Goal: Task Accomplishment & Management: Complete application form

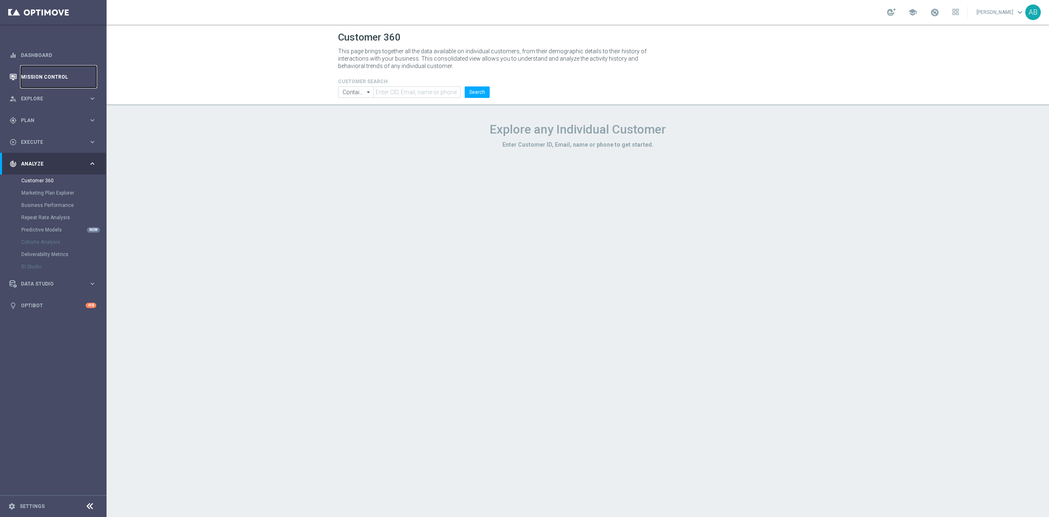
click at [55, 73] on link "Mission Control" at bounding box center [58, 77] width 75 height 22
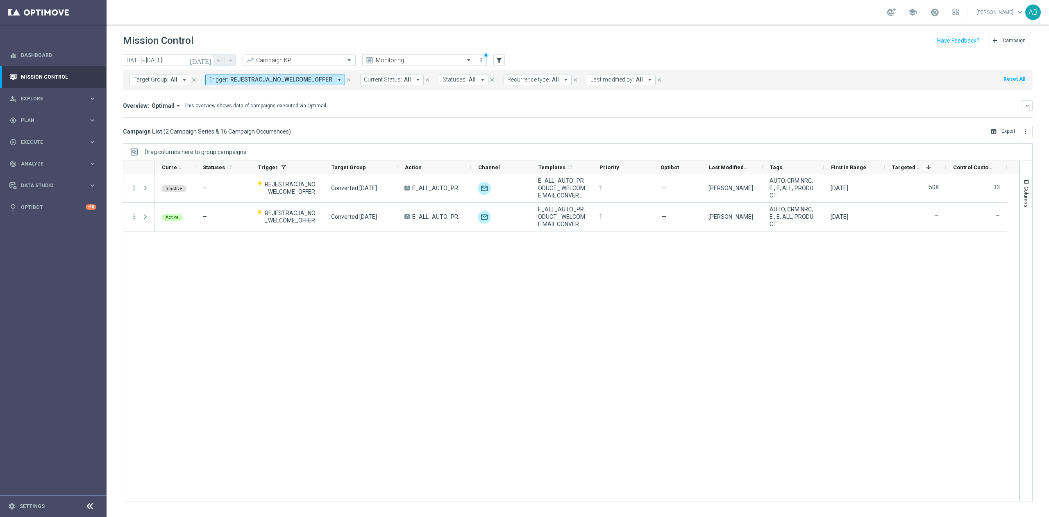
click at [596, 293] on div "Inactive — REJESTRACJA_NO_WELCOME_OFFER Converted [DATE] A E_ALL_AUTO_PRODUCT_ …" at bounding box center [586, 337] width 864 height 327
click at [295, 82] on span "REJESTRACJA_NO_WELCOME_OFFER" at bounding box center [281, 79] width 102 height 7
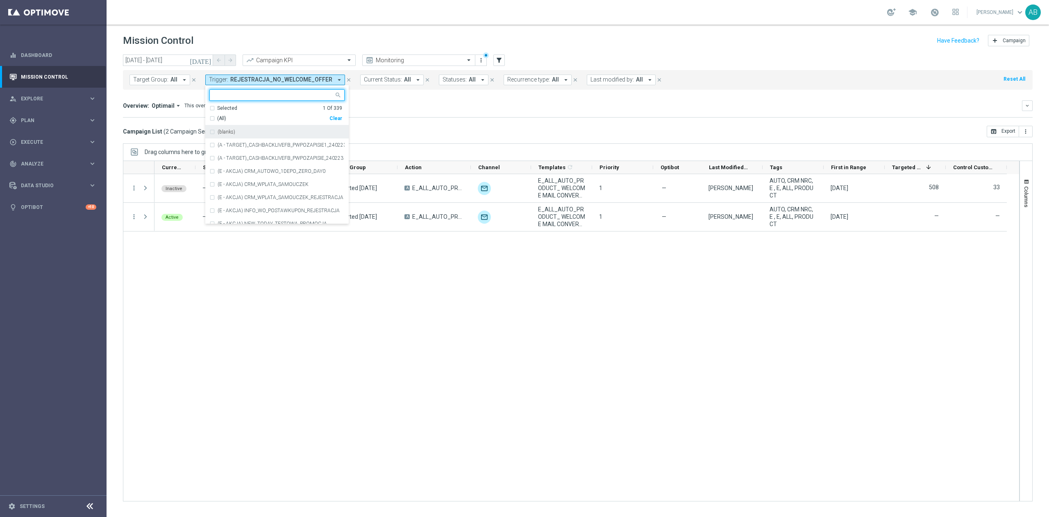
click at [0, 0] on div "Clear" at bounding box center [0, 0] width 0 height 0
click at [405, 119] on mini-dashboard "Overview: Optimail arrow_drop_down This overview shows data of campaigns execut…" at bounding box center [577, 108] width 909 height 36
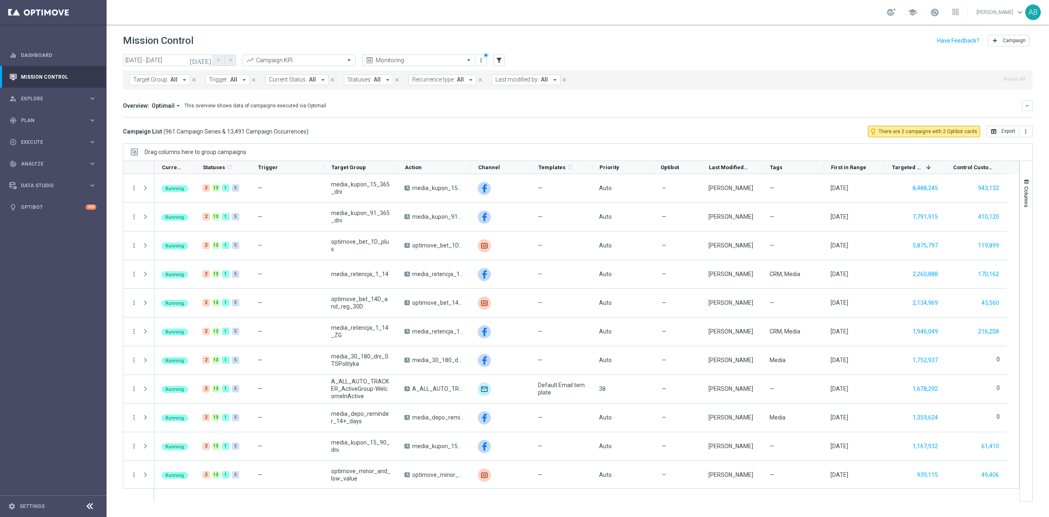
click at [225, 83] on span "Trigger:" at bounding box center [218, 79] width 19 height 7
click at [256, 127] on div "REJESTRACJA_30MIN_WO_NODEPO" at bounding box center [276, 131] width 135 height 13
type input "REJESTRACJA_30MIN_WO_NODEPO"
click at [541, 111] on div "Overview: Optimail arrow_drop_down This overview shows data of campaigns execut…" at bounding box center [577, 105] width 909 height 11
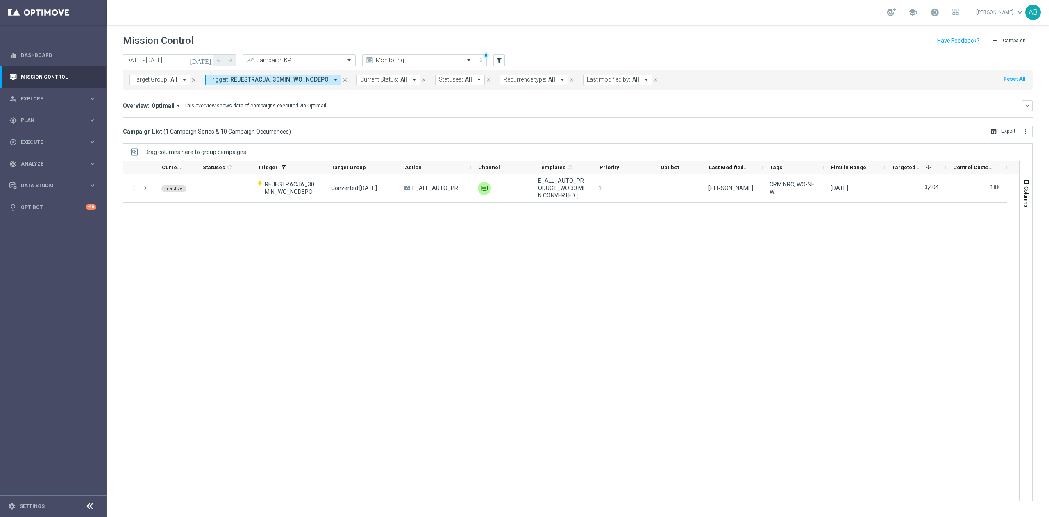
click at [238, 342] on div "Inactive — REJESTRACJA_30MIN_WO_NODEPO Converted [DATE] A E_ALL_AUTO_PRODUCT_WO…" at bounding box center [586, 337] width 864 height 327
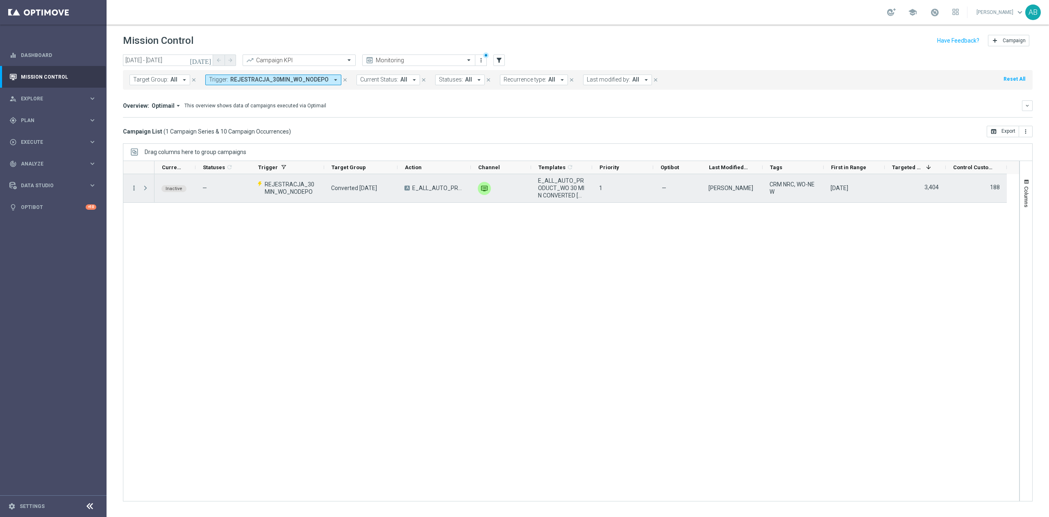
click at [134, 185] on icon "more_vert" at bounding box center [133, 187] width 7 height 7
click at [168, 193] on span "Campaign Details" at bounding box center [170, 194] width 41 height 6
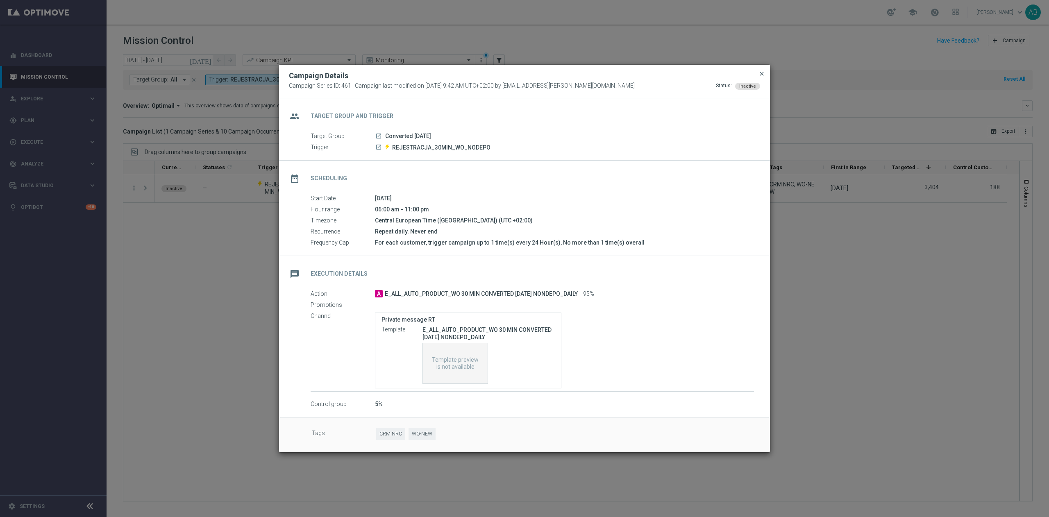
click at [762, 72] on span "close" at bounding box center [761, 73] width 7 height 7
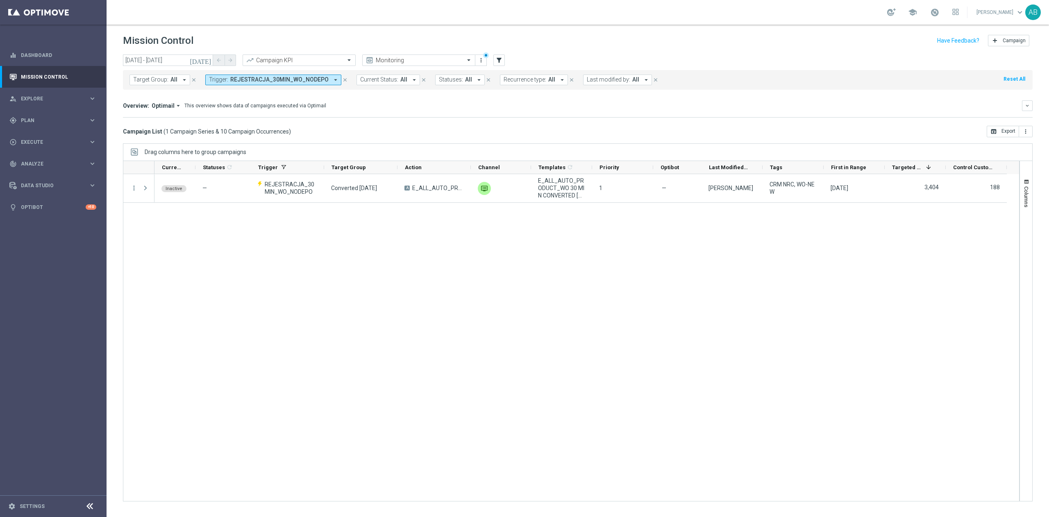
click at [317, 83] on span "REJESTRACJA_30MIN_WO_NODEPO" at bounding box center [279, 79] width 98 height 7
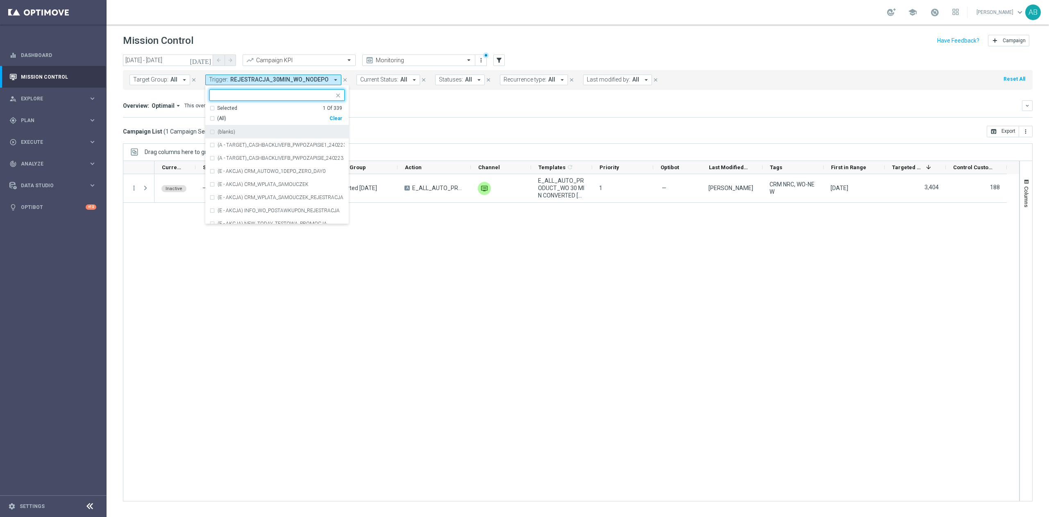
click at [335, 114] on div "(All) Clear" at bounding box center [275, 117] width 133 height 10
click at [0, 0] on div "Clear" at bounding box center [0, 0] width 0 height 0
click at [320, 99] on div at bounding box center [273, 96] width 121 height 8
paste input "REJESTRACJA_90MIN_WO_NODEPO"
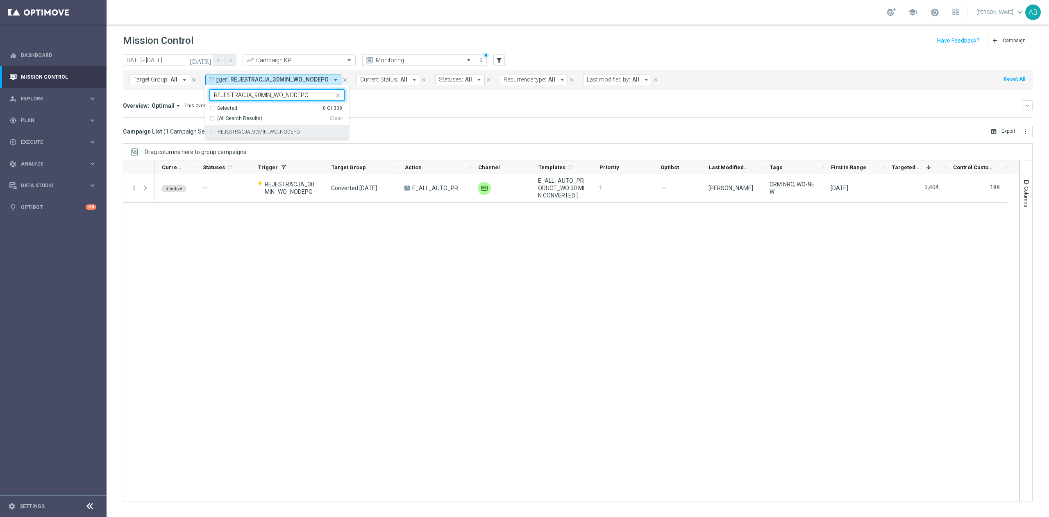
click at [314, 129] on div "REJESTRACJA_90MIN_WO_NODEPO" at bounding box center [276, 131] width 135 height 13
type input "REJESTRACJA_90MIN_WO_NODEPO"
click at [456, 119] on mini-dashboard "Overview: Optimail arrow_drop_down This overview shows data of campaigns execut…" at bounding box center [577, 108] width 909 height 36
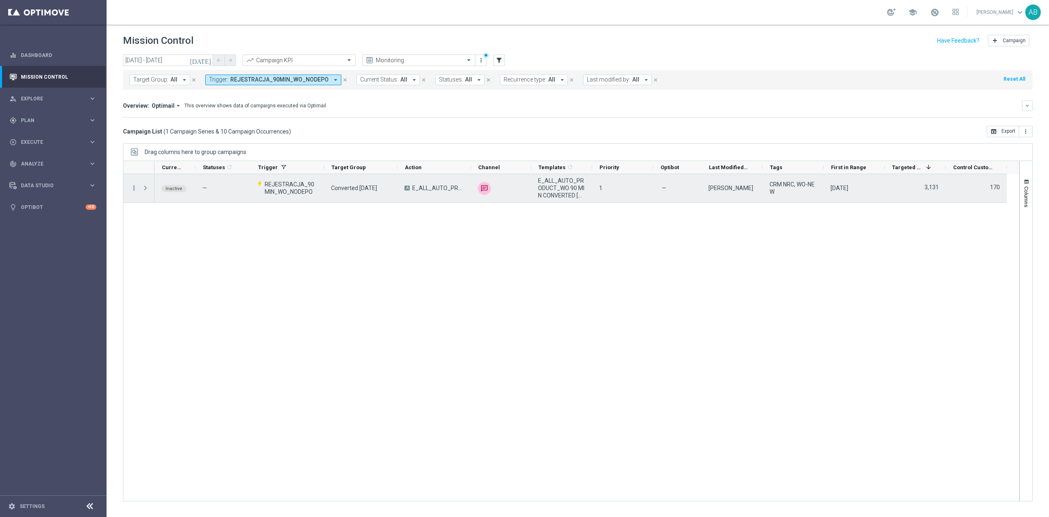
click at [132, 190] on icon "more_vert" at bounding box center [133, 187] width 7 height 7
click at [158, 188] on div "list Campaign Details" at bounding box center [184, 193] width 92 height 11
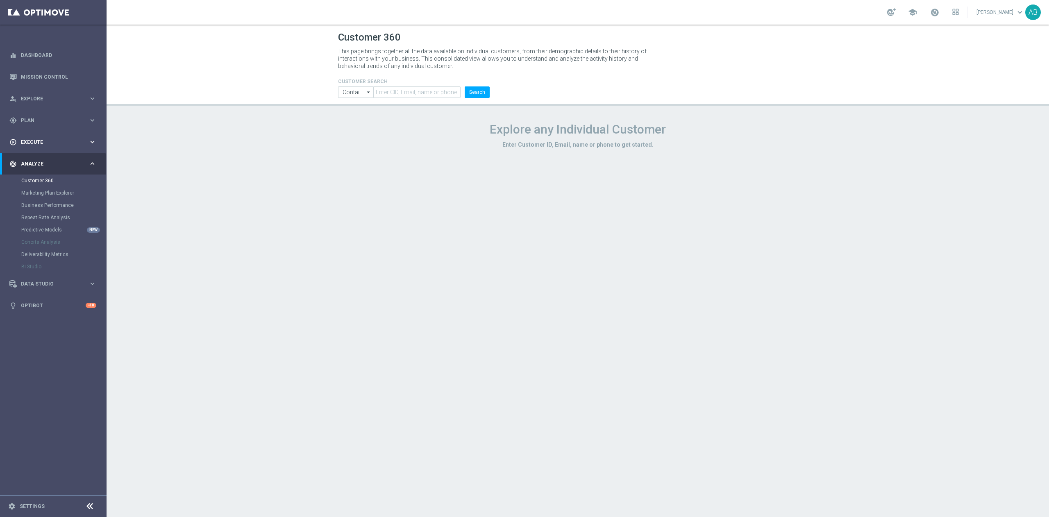
click at [35, 138] on div "play_circle_outline Execute" at bounding box center [48, 141] width 79 height 7
click at [47, 159] on link "Campaign Builder" at bounding box center [53, 159] width 64 height 7
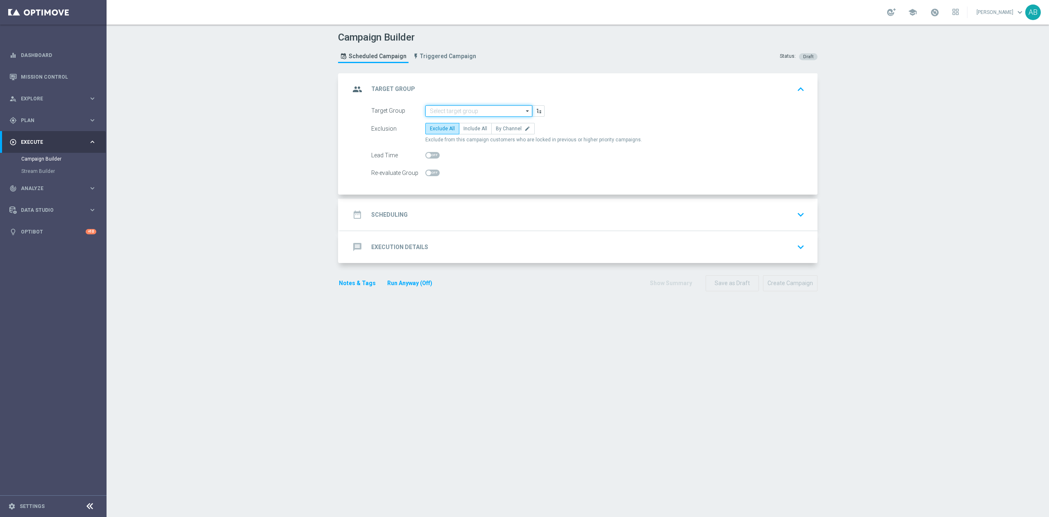
click at [490, 113] on input at bounding box center [478, 110] width 107 height 11
paste input "REJESTRACJA_30MIN_WO_NODEPO"
type input "REJESTRACJA_30MIN_WO_NODEPO"
click at [580, 84] on div "group Target Group keyboard_arrow_up" at bounding box center [579, 90] width 458 height 16
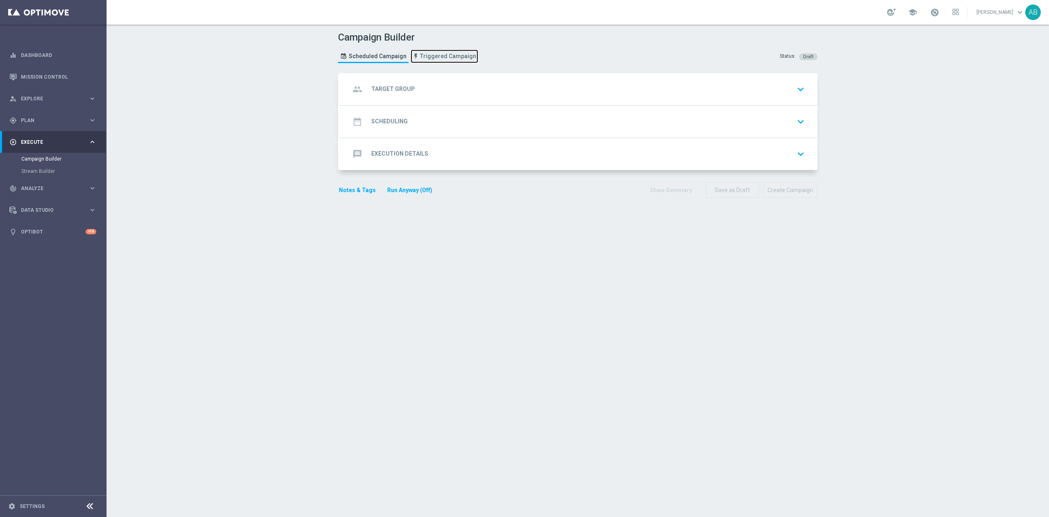
click at [436, 57] on span "Triggered Campaign" at bounding box center [448, 56] width 56 height 7
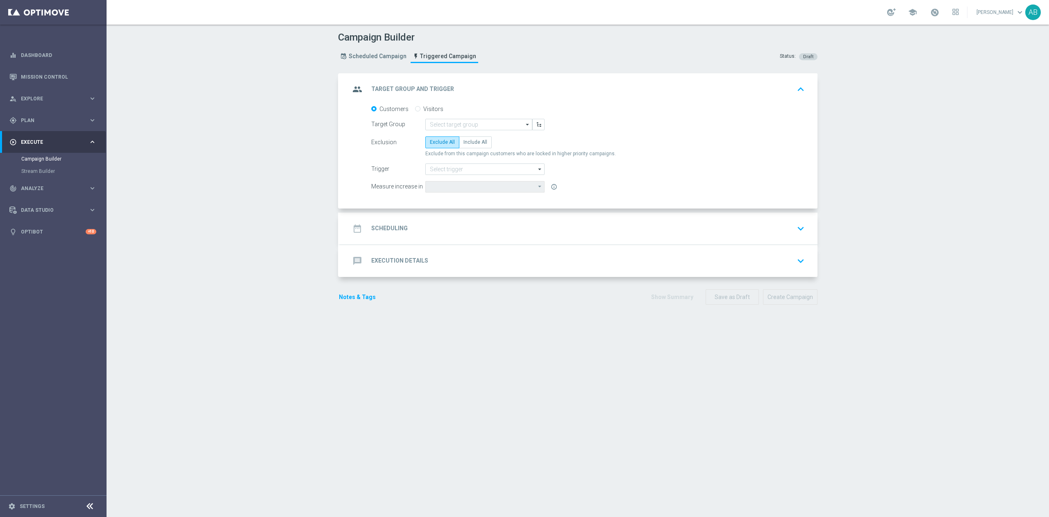
click at [427, 108] on label "Visitors" at bounding box center [433, 108] width 20 height 7
click at [420, 108] on input "Visitors" at bounding box center [417, 109] width 5 height 5
radio input "true"
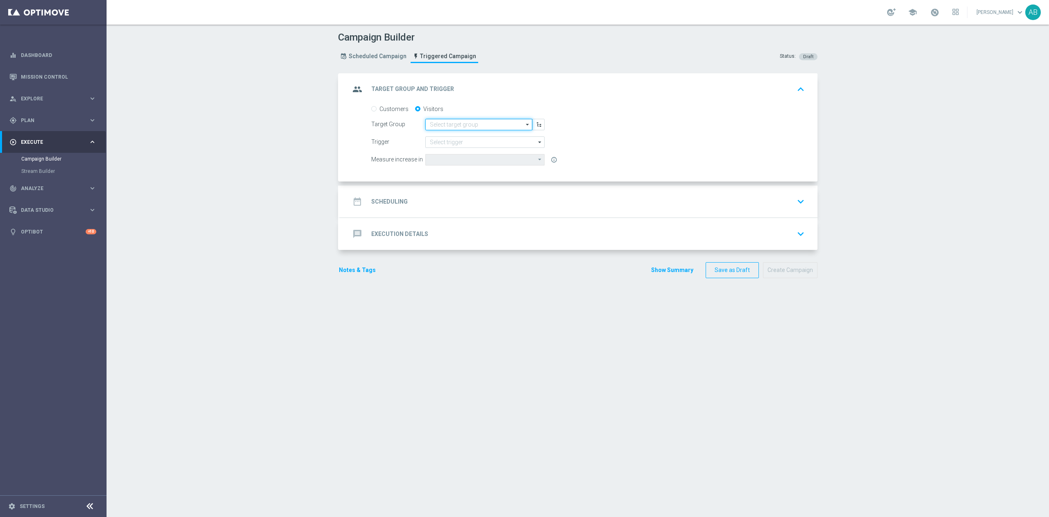
click at [486, 127] on input at bounding box center [478, 124] width 107 height 11
paste input "REJESTRACJA_30MIN_WO_NODEPO"
type input "REJESTRACJA_30MIN_WO_NODEPO"
click at [630, 82] on div "group Target Group and Trigger keyboard_arrow_up" at bounding box center [579, 90] width 458 height 16
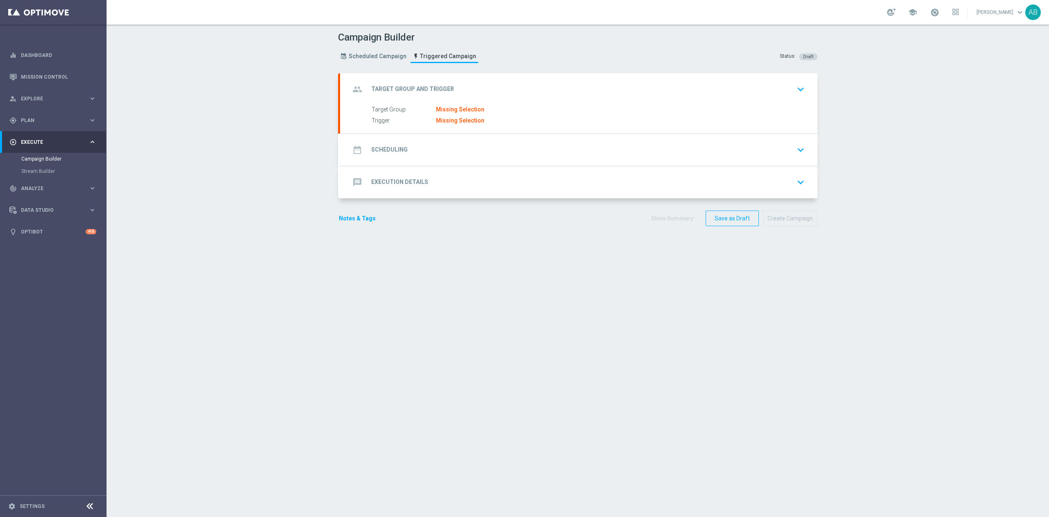
click at [486, 101] on div "group Target Group and Trigger keyboard_arrow_down" at bounding box center [578, 89] width 477 height 32
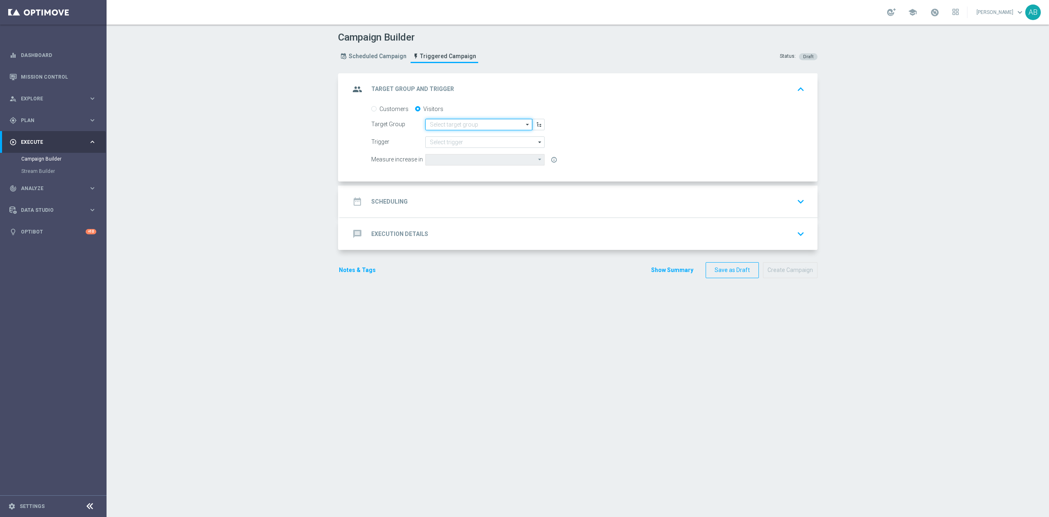
click at [474, 126] on input at bounding box center [478, 124] width 107 height 11
click at [469, 134] on div "Converted [DATE]" at bounding box center [478, 136] width 107 height 11
type input "Converted [DATE]"
type input "Deposit Amount"
click at [510, 139] on input at bounding box center [484, 141] width 119 height 11
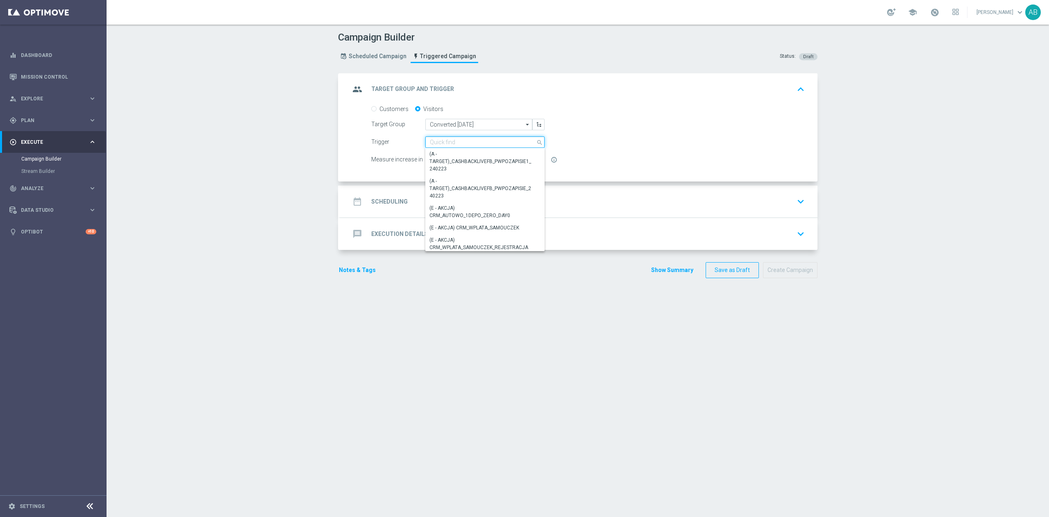
paste input "REJESTRACJA_30MIN_WO_NODEPO"
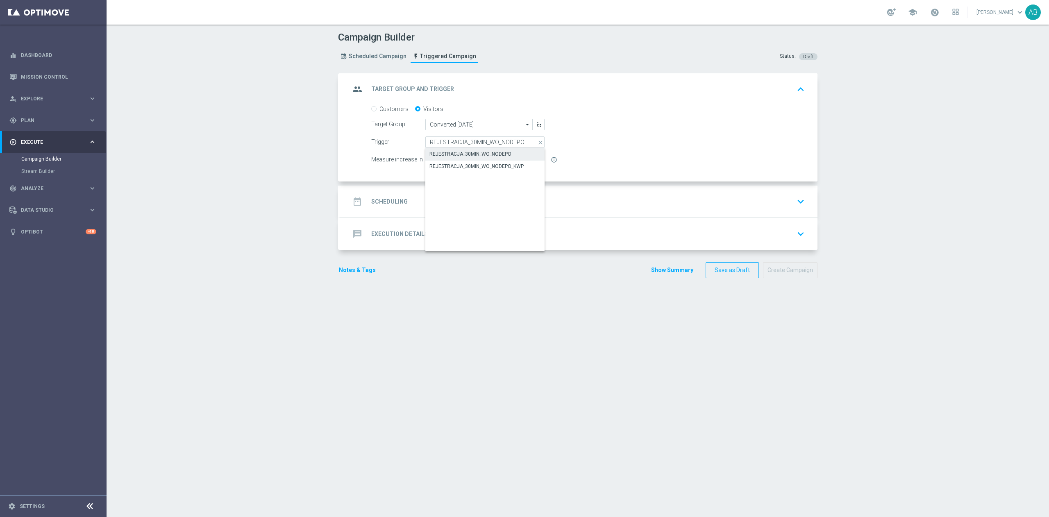
click at [498, 152] on div "REJESTRACJA_30MIN_WO_NODEPO" at bounding box center [470, 153] width 82 height 7
type input "REJESTRACJA_30MIN_WO_NODEPO"
click at [462, 196] on div "date_range Scheduling keyboard_arrow_down" at bounding box center [579, 202] width 458 height 16
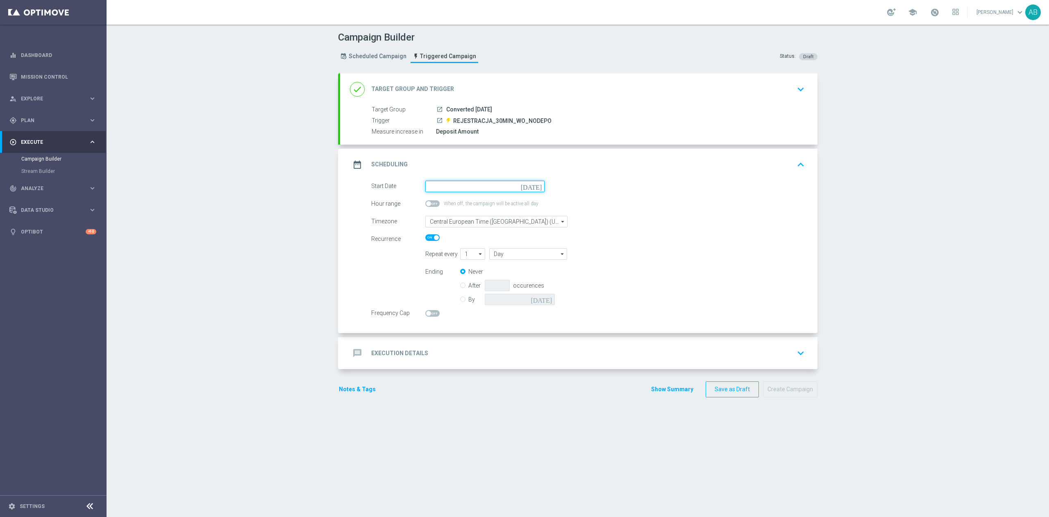
click at [459, 185] on input at bounding box center [484, 186] width 119 height 11
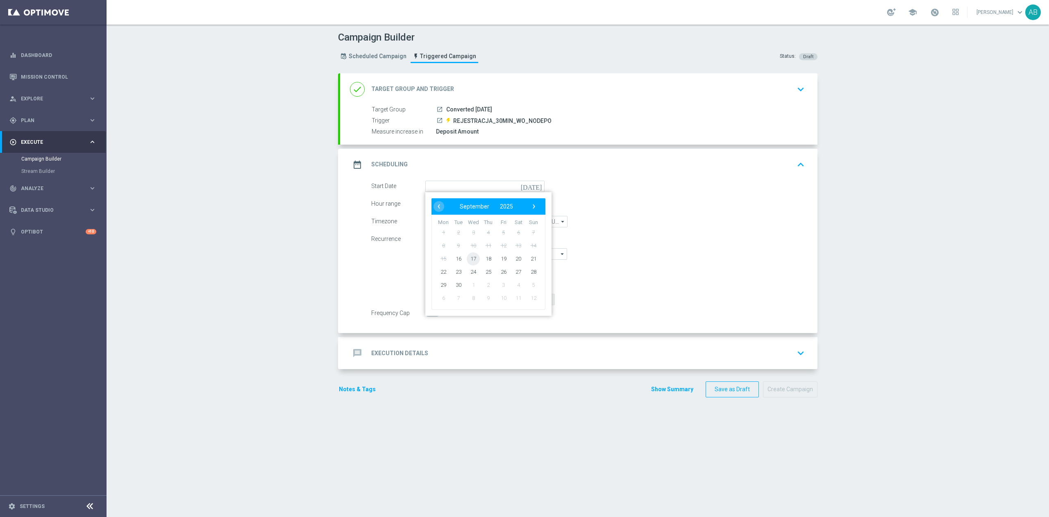
type input "16 Sep 2025"
click at [426, 204] on span at bounding box center [428, 203] width 5 height 5
click at [425, 204] on input "checkbox" at bounding box center [432, 203] width 14 height 7
checkbox input "true"
click at [444, 208] on input "08:00" at bounding box center [465, 203] width 43 height 11
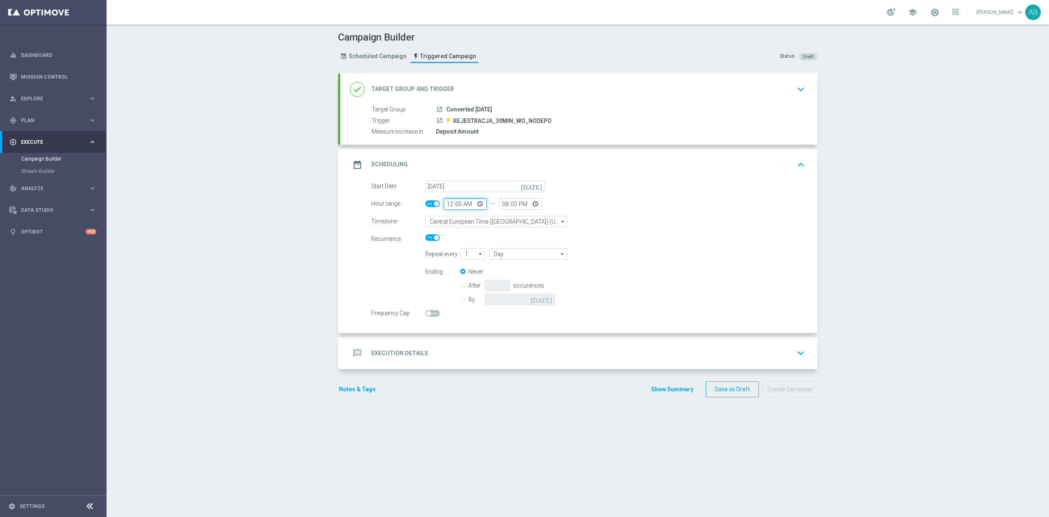
type input "06:00"
click at [501, 204] on input "20:00" at bounding box center [520, 203] width 43 height 11
type input "23:00"
click at [655, 188] on div "Start Date 16 Sep 2025 today" at bounding box center [588, 186] width 446 height 11
click at [425, 314] on span at bounding box center [432, 313] width 14 height 7
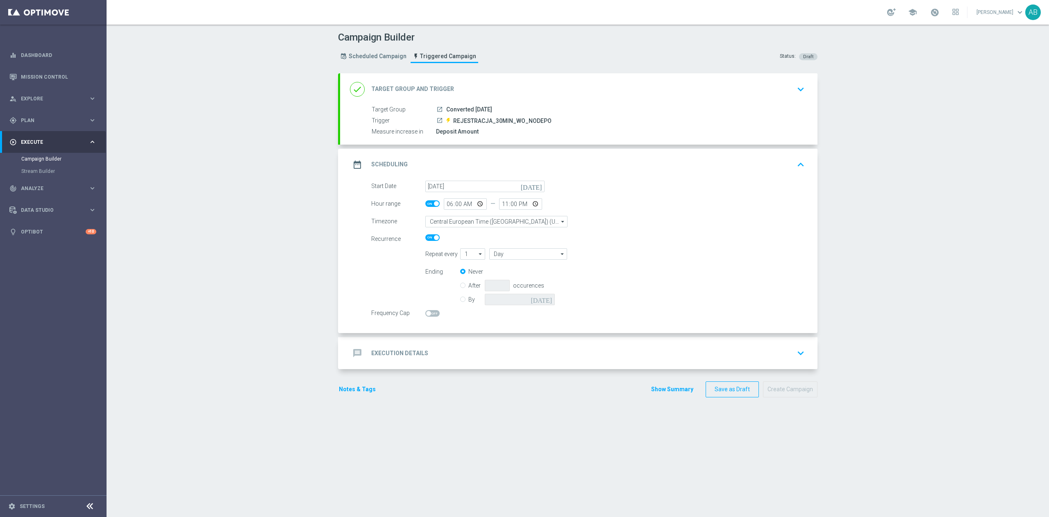
click at [425, 314] on input "checkbox" at bounding box center [432, 313] width 14 height 7
checkbox input "true"
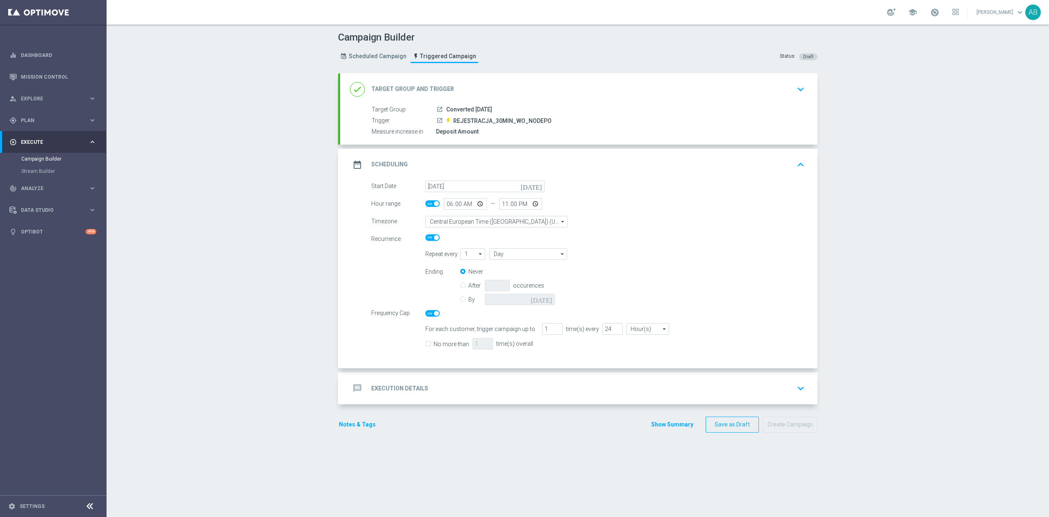
click at [425, 342] on span "No more than" at bounding box center [447, 343] width 44 height 10
click at [425, 344] on input "No more than" at bounding box center [427, 344] width 5 height 5
checkbox input "true"
click at [447, 392] on div "message Execution Details keyboard_arrow_down" at bounding box center [579, 389] width 458 height 16
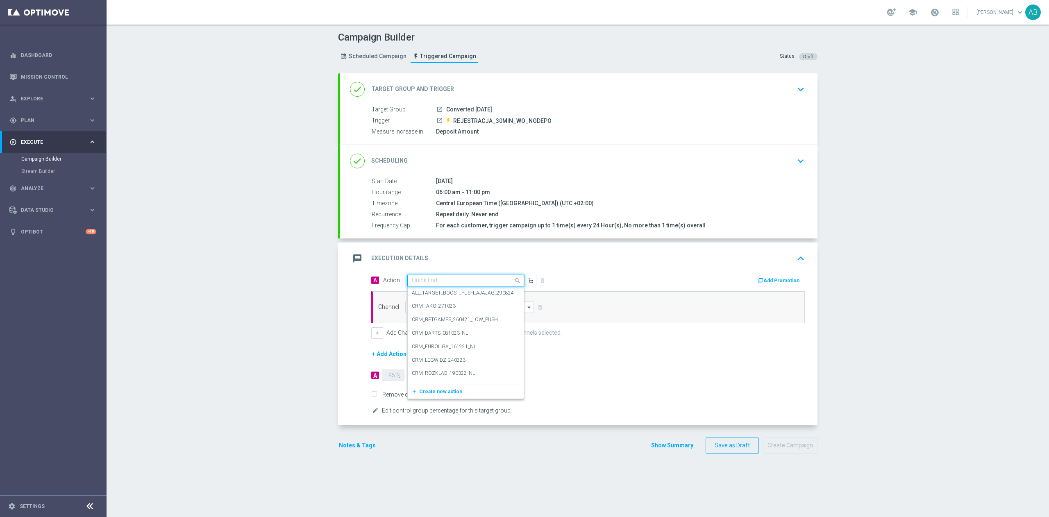
click at [435, 281] on input "text" at bounding box center [457, 280] width 91 height 7
paste input "E_ALL_AUTO_PRODUCT_WO 30 MIN CONVERTED [DATE] NONDEPO_DAILY"
click at [438, 292] on label "E_ALL_AUTO_PRODUCT_WO 30 MIN CONVERTED [DATE] NONDEPO_DAILY" at bounding box center [495, 294] width 166 height 7
type input "E_ALL_AUTO_PRODUCT_WO 30 MIN CONVERTED [DATE] NONDEPO_DAILY"
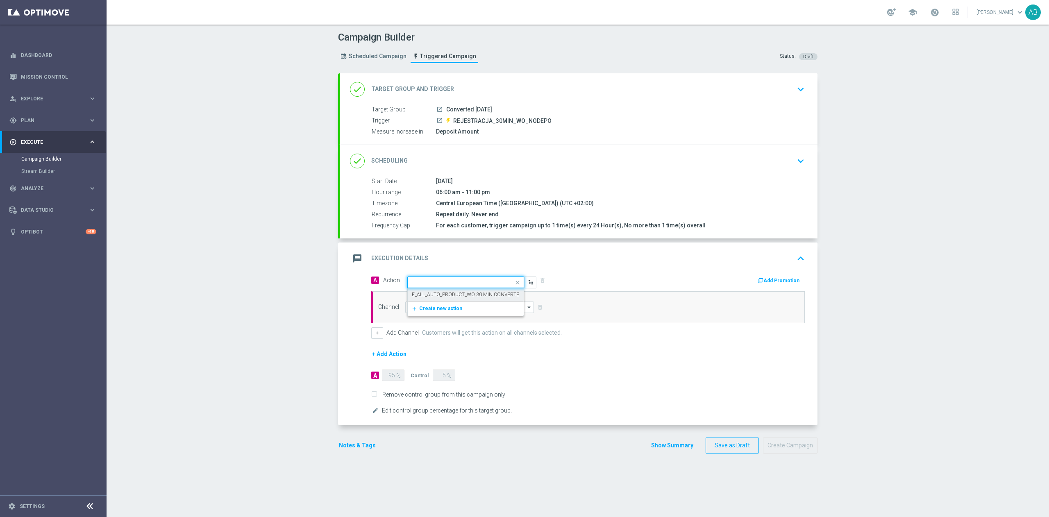
scroll to position [0, 0]
click at [433, 309] on input at bounding box center [469, 307] width 129 height 11
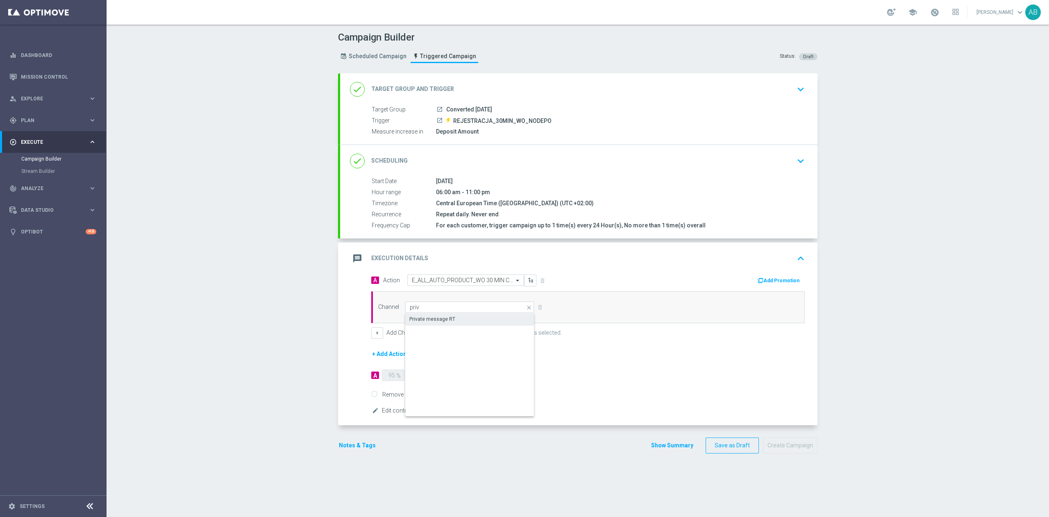
click at [461, 319] on div "Private message RT" at bounding box center [469, 318] width 129 height 11
type input "Private message RT"
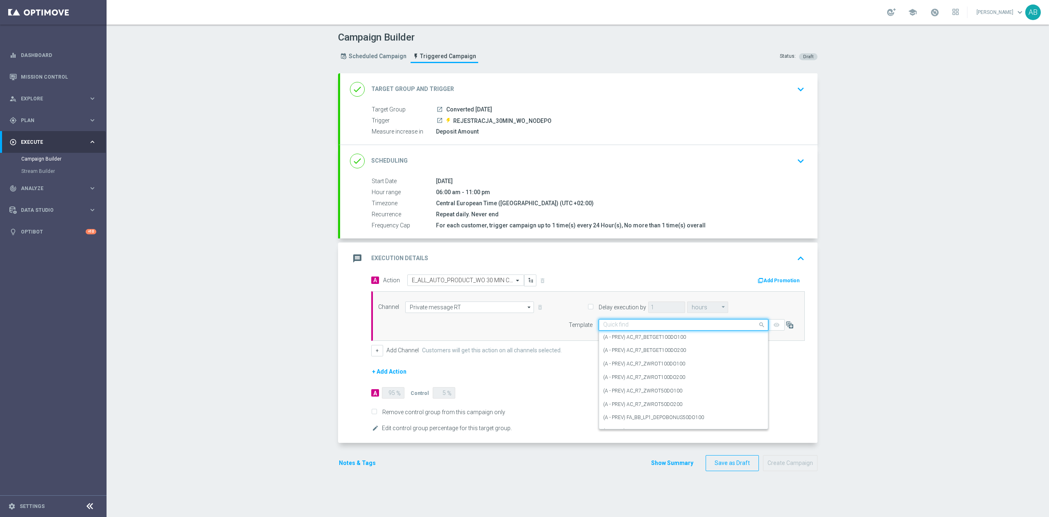
click at [636, 327] on input "text" at bounding box center [675, 325] width 144 height 7
paste input "E_ALL_AUTO_PRODUCT_WO 30 MIN CONVERTED [DATE] NONDEPO_DAILY"
type input "E_ALL_AUTO_PRODUCT_WO 30 MIN CONVERTED [DATE] NONDEPO_DAILY"
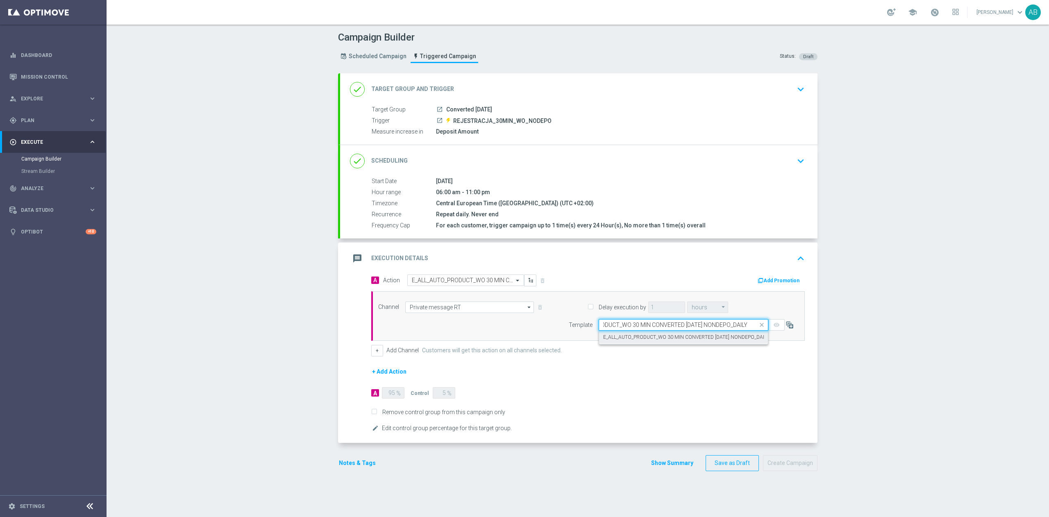
click at [635, 339] on label "E_ALL_AUTO_PRODUCT_WO 30 MIN CONVERTED [DATE] NONDEPO_DAILY" at bounding box center [686, 337] width 166 height 7
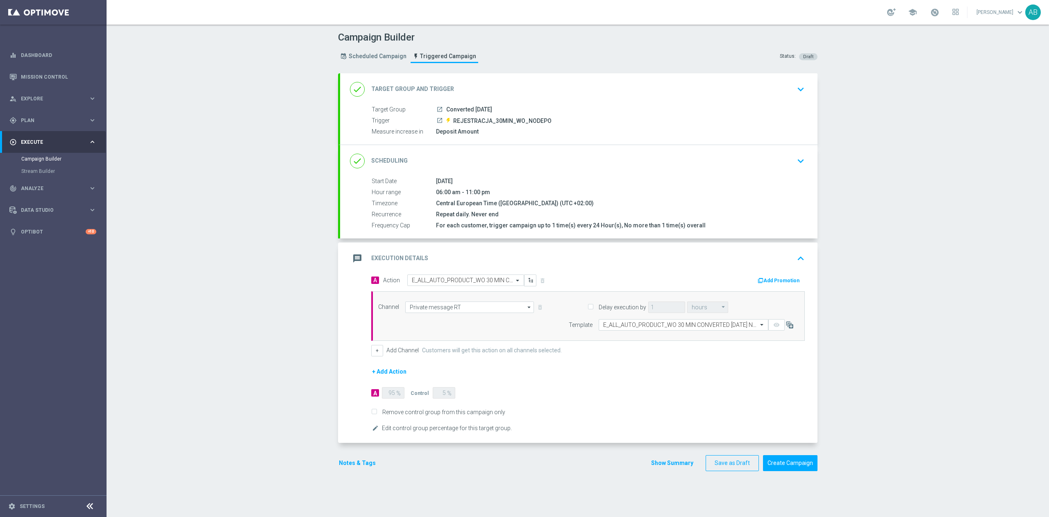
scroll to position [0, 0]
click at [343, 468] on button "Notes & Tags" at bounding box center [357, 463] width 39 height 10
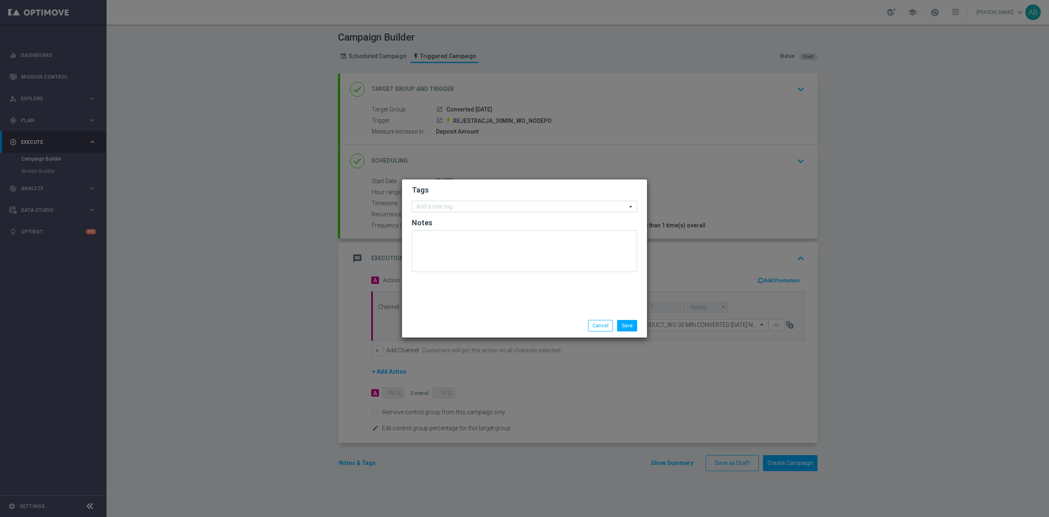
click at [471, 206] on input "text" at bounding box center [521, 207] width 210 height 7
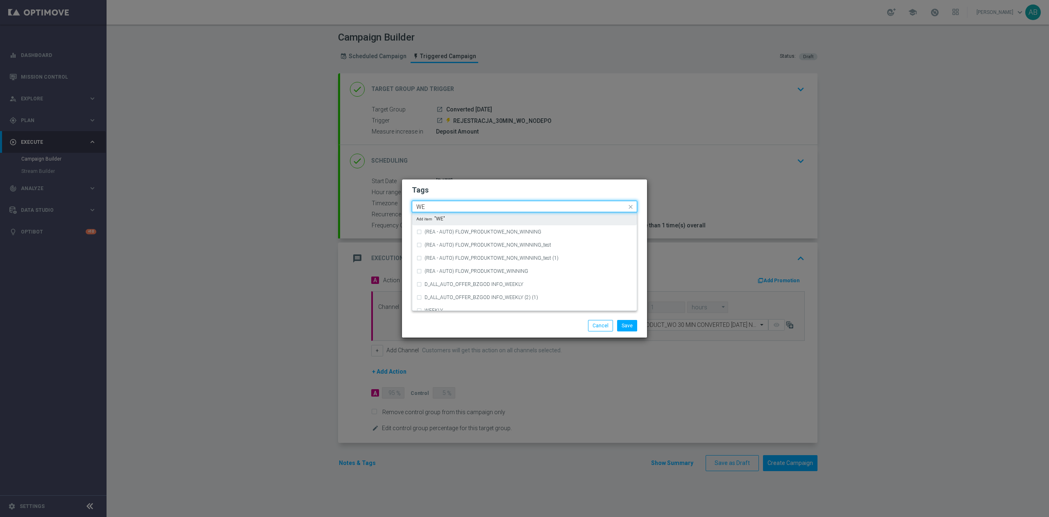
type input "W"
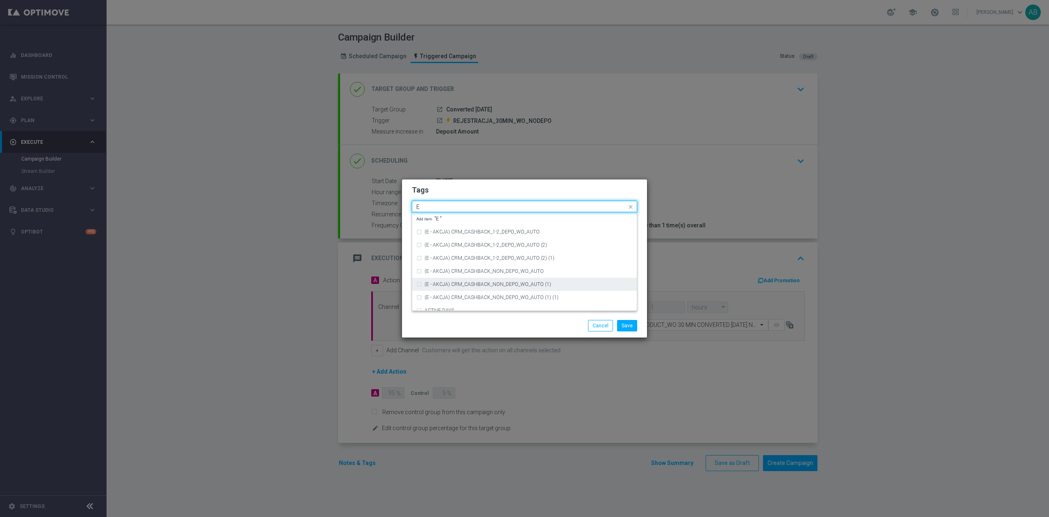
scroll to position [23, 0]
click at [454, 303] on div "E" at bounding box center [524, 300] width 216 height 13
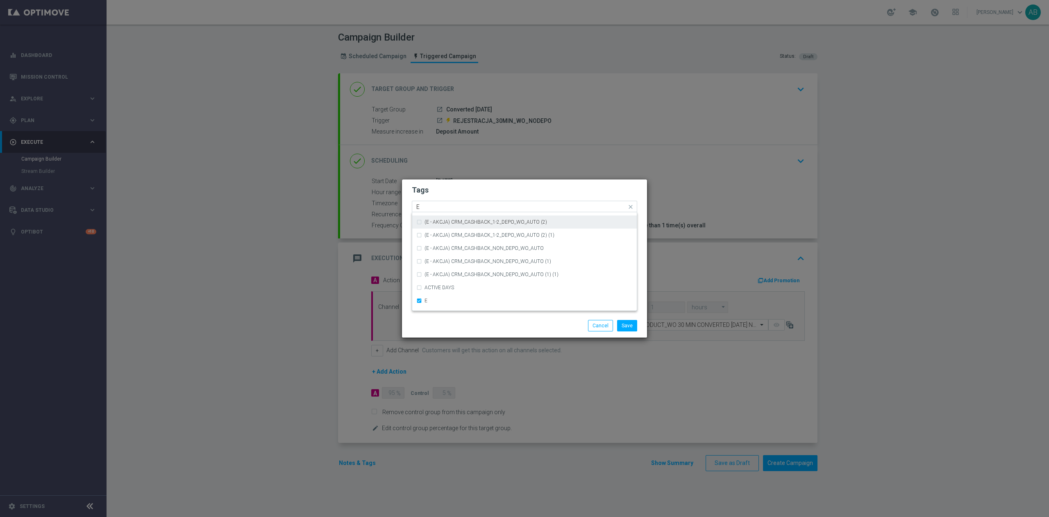
click at [438, 211] on div "E" at bounding box center [520, 208] width 211 height 8
type input "E"
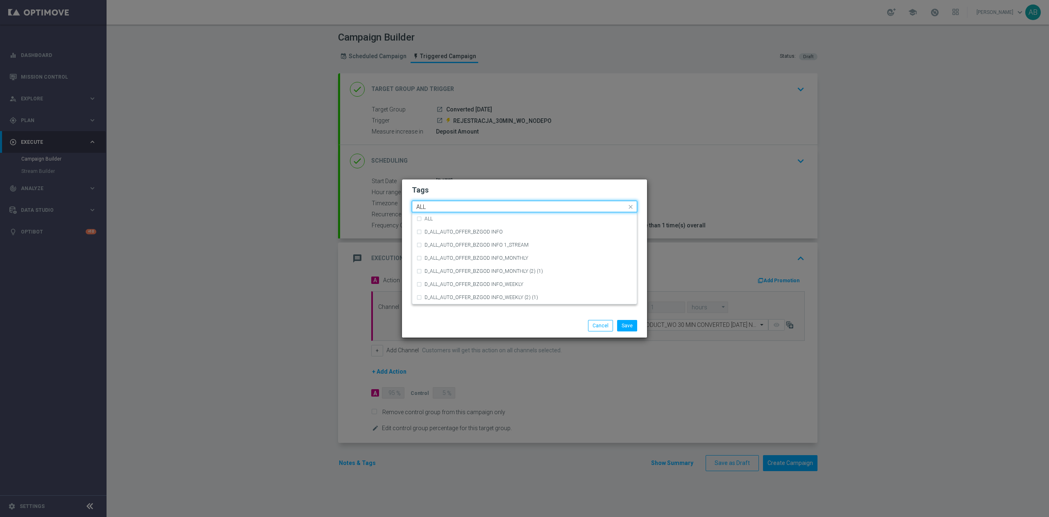
scroll to position [0, 0]
click at [443, 220] on div "ALL" at bounding box center [528, 218] width 208 height 5
click at [443, 206] on input "ALL" at bounding box center [521, 207] width 210 height 7
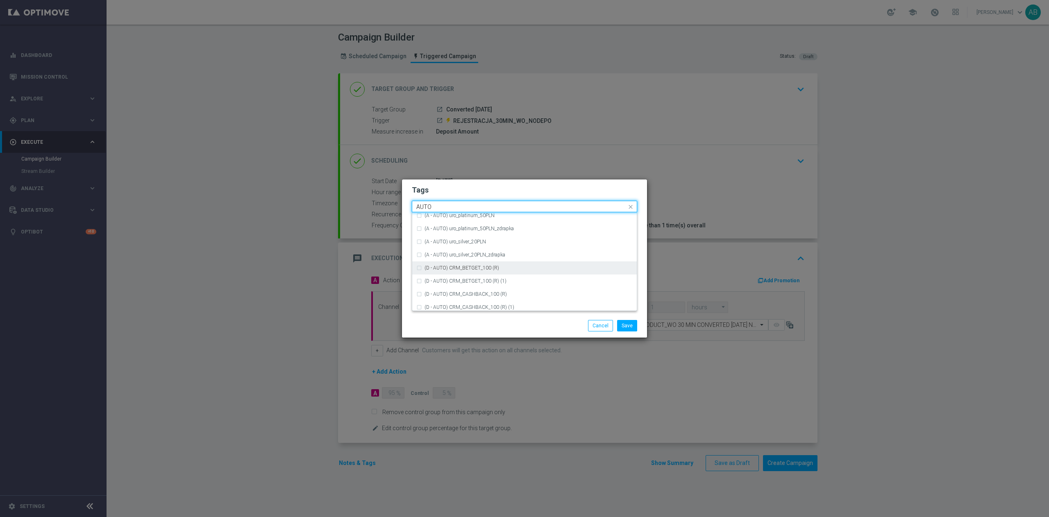
type input "AUTO"
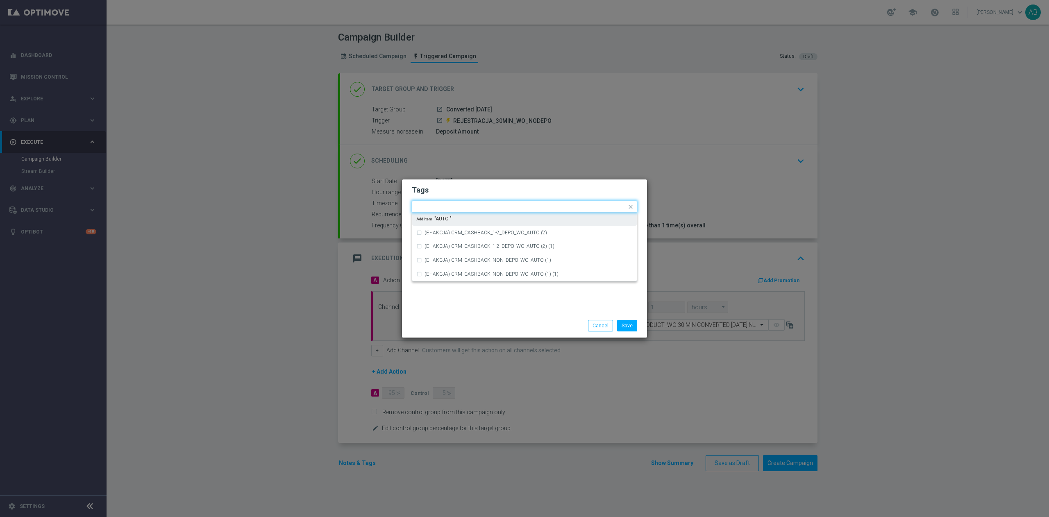
click at [503, 188] on h2 "Tags" at bounding box center [524, 190] width 225 height 10
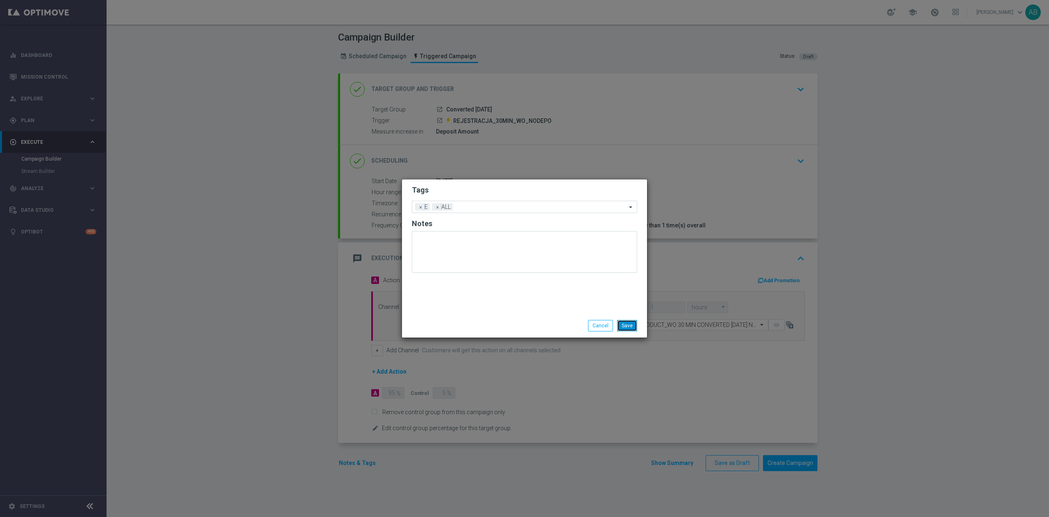
click at [629, 326] on button "Save" at bounding box center [627, 325] width 20 height 11
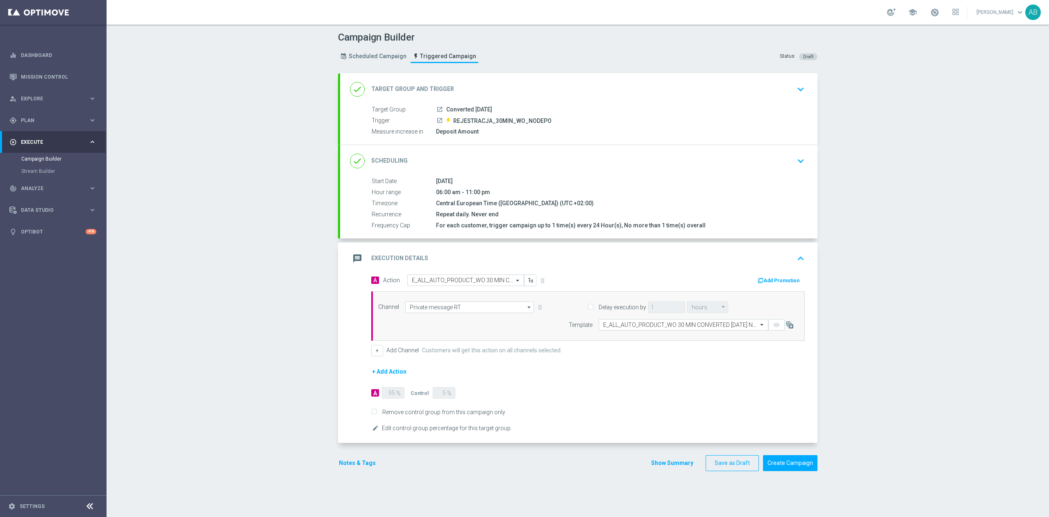
click at [342, 467] on button "Notes & Tags" at bounding box center [357, 463] width 39 height 10
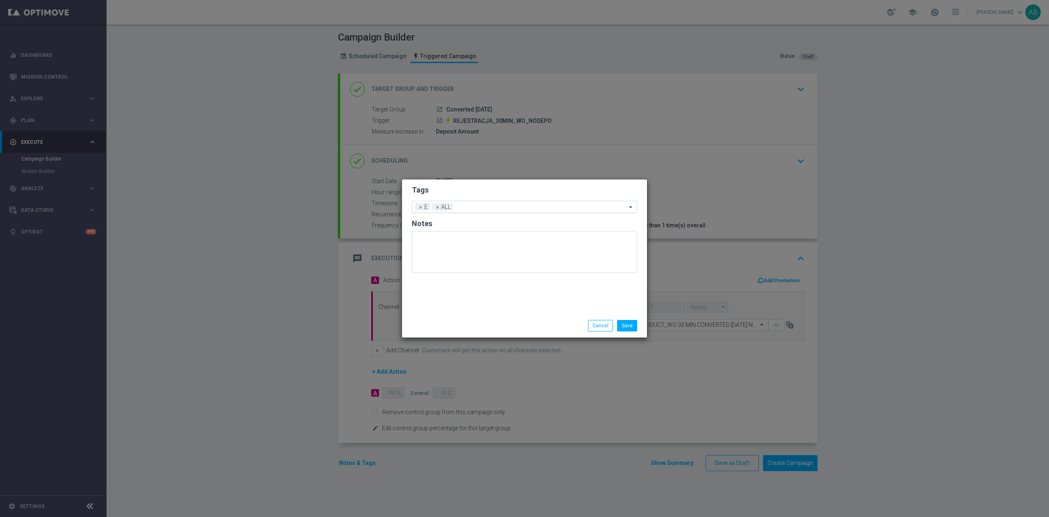
click at [481, 208] on input "text" at bounding box center [541, 207] width 170 height 7
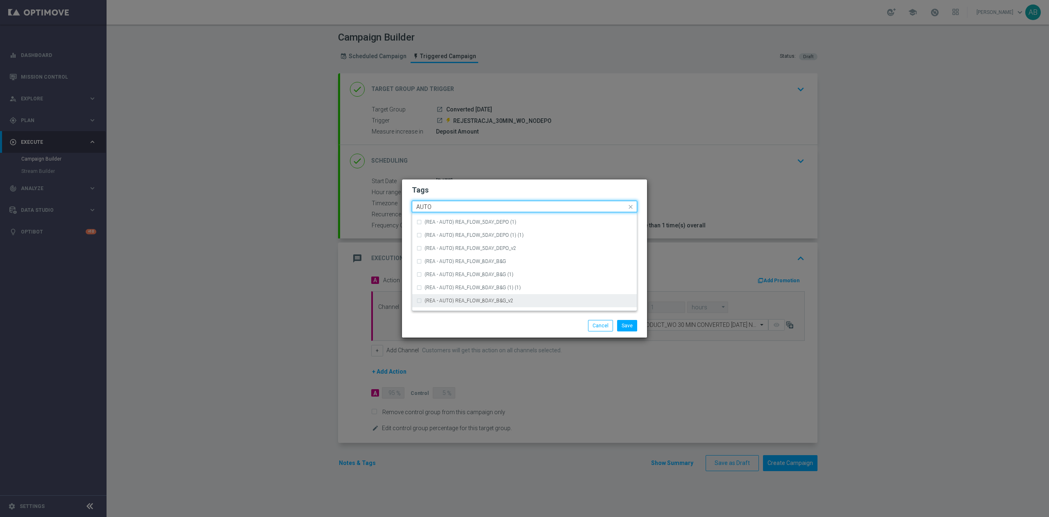
scroll to position [957, 0]
click at [454, 271] on div "AUTO" at bounding box center [528, 271] width 208 height 5
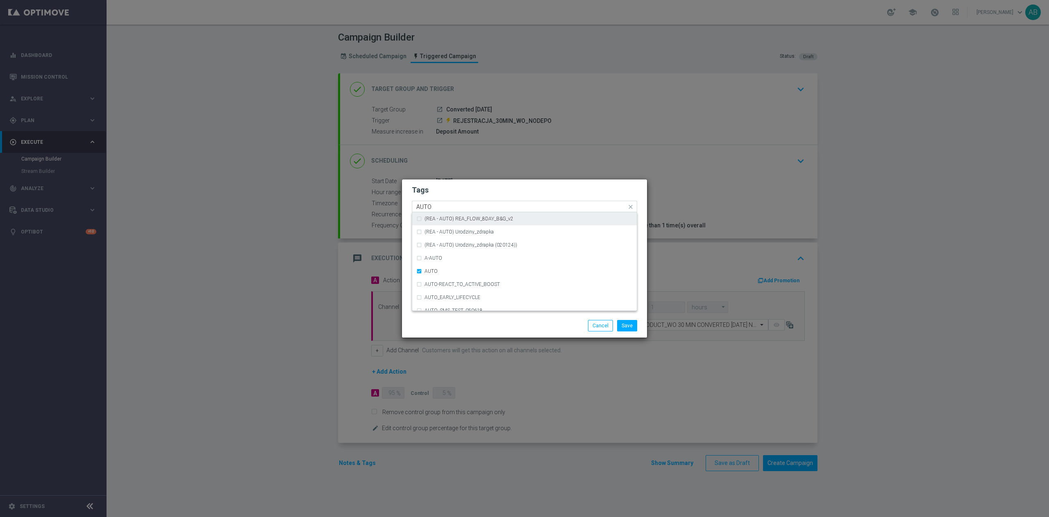
click at [448, 203] on div "Quick find × E × ALL × AUTO AUTO" at bounding box center [519, 207] width 214 height 10
type input "A"
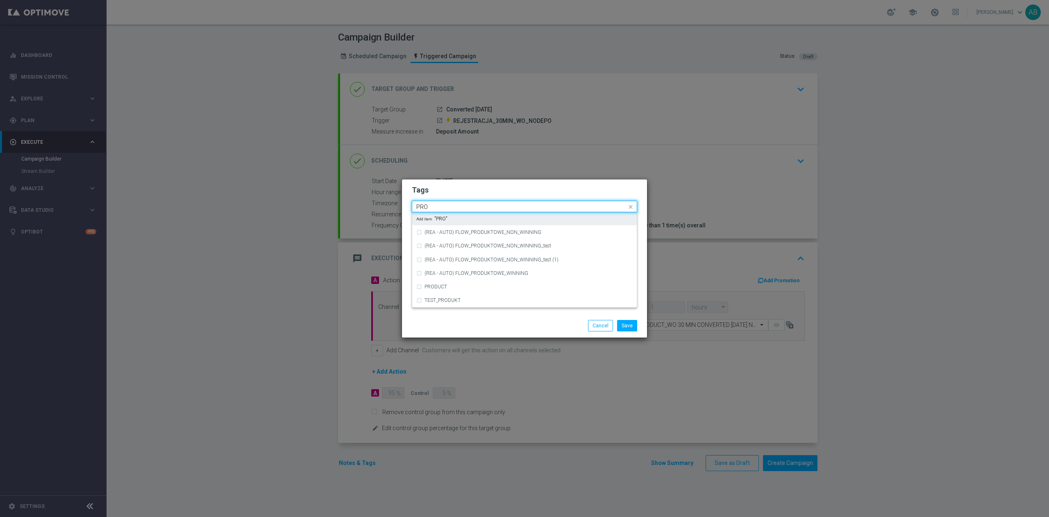
scroll to position [0, 0]
click at [451, 236] on div "PRODUCT" at bounding box center [528, 233] width 208 height 5
type input "PRODUC"
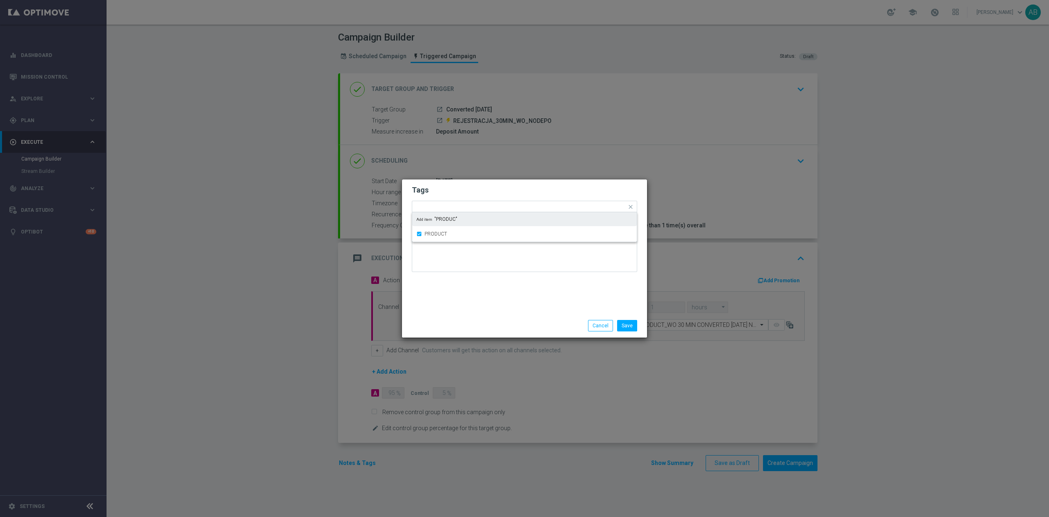
click at [468, 195] on h2 "Tags" at bounding box center [524, 190] width 225 height 10
click at [620, 324] on button "Save" at bounding box center [627, 325] width 20 height 11
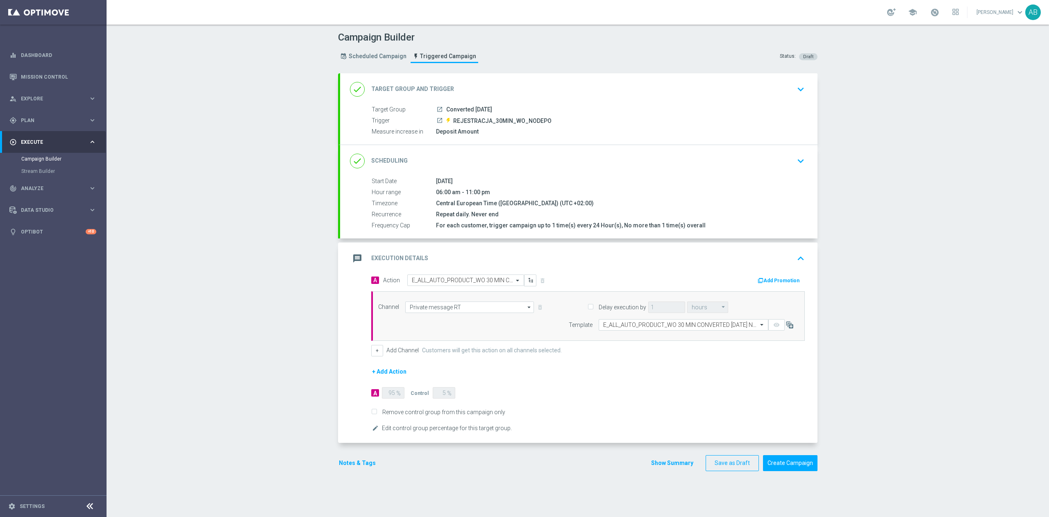
click at [353, 466] on button "Notes & Tags" at bounding box center [357, 463] width 39 height 10
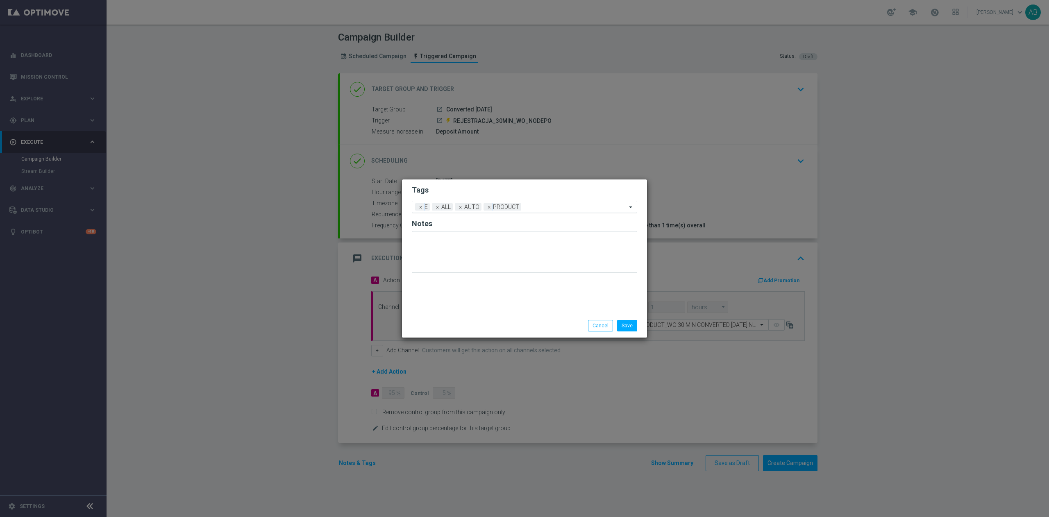
click at [542, 201] on div "Add a new tag × E × ALL × AUTO × PRODUCT" at bounding box center [524, 207] width 225 height 12
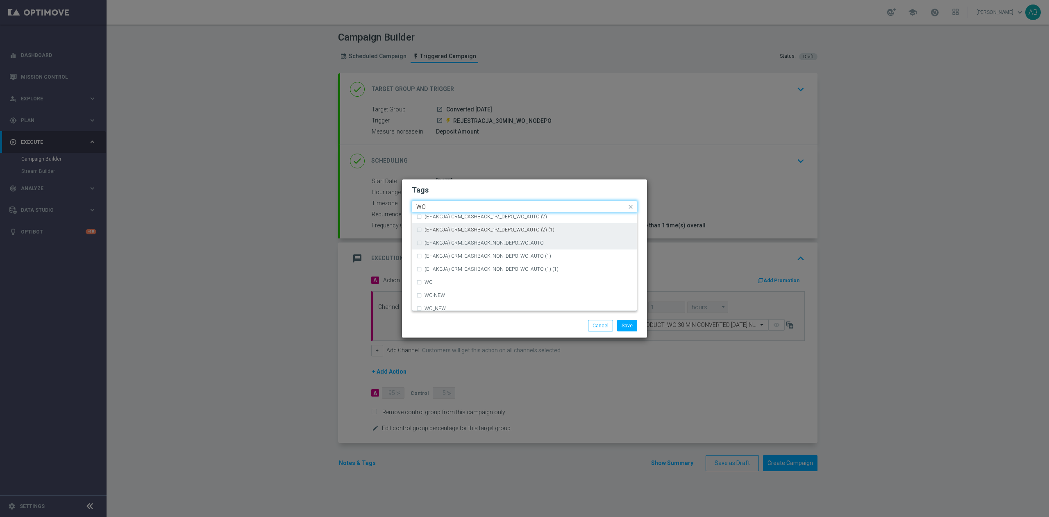
scroll to position [20, 0]
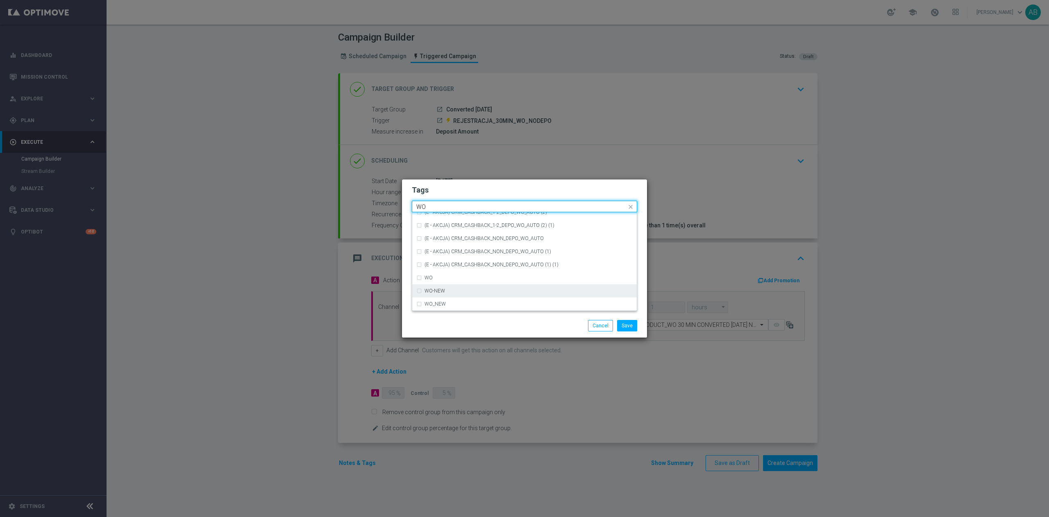
click at [494, 291] on div "WO-NEW" at bounding box center [528, 290] width 208 height 5
type input "WO"
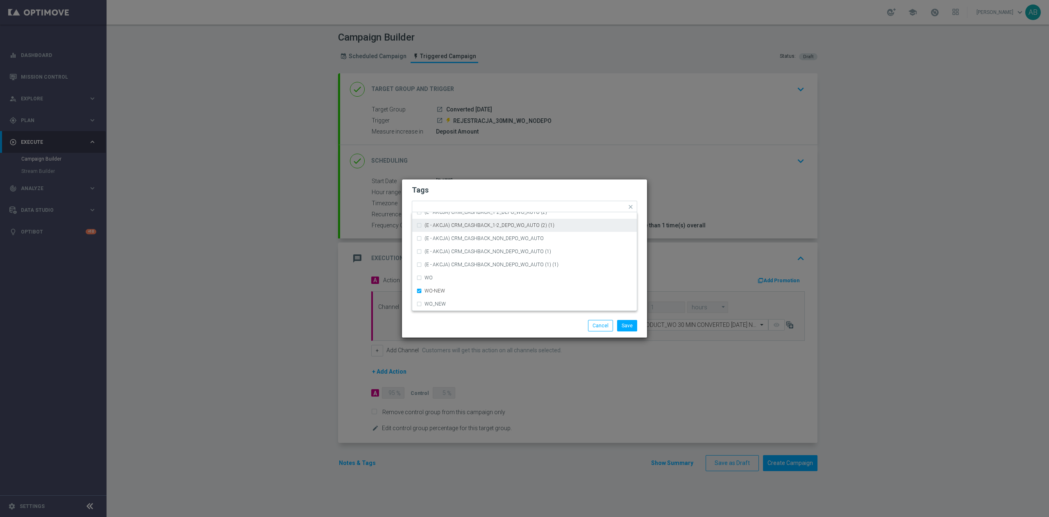
click at [485, 190] on h2 "Tags" at bounding box center [524, 190] width 225 height 10
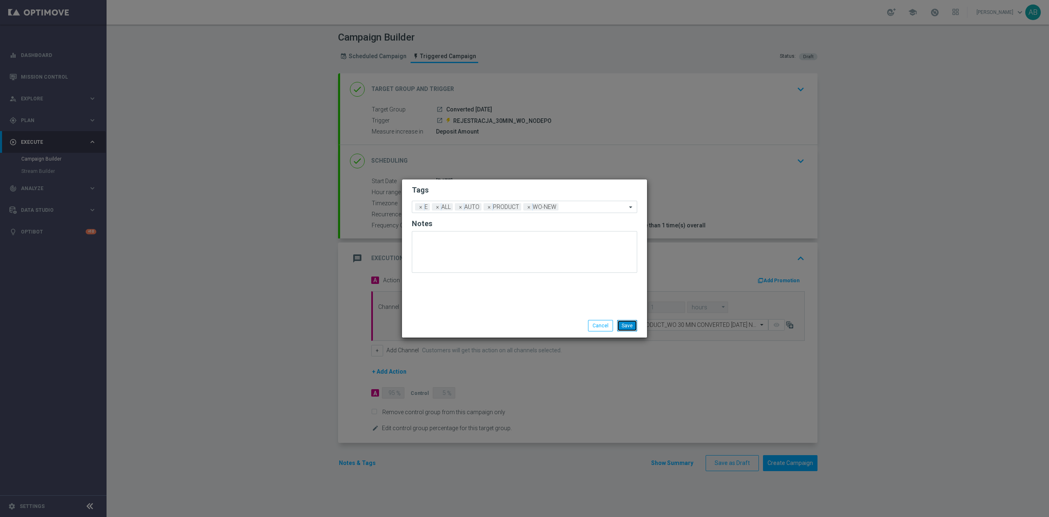
click at [628, 327] on button "Save" at bounding box center [627, 325] width 20 height 11
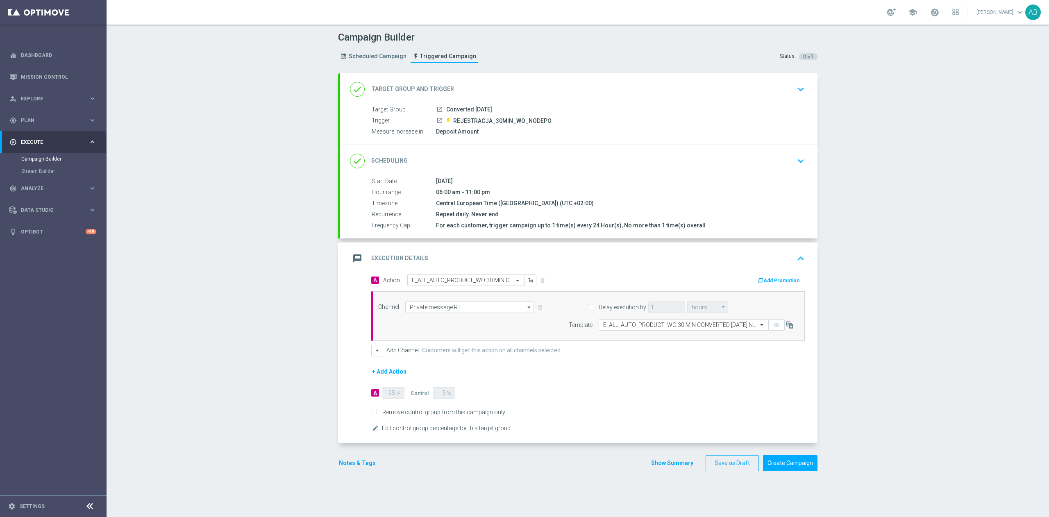
click at [802, 169] on div "done Scheduling keyboard_arrow_down" at bounding box center [578, 161] width 477 height 32
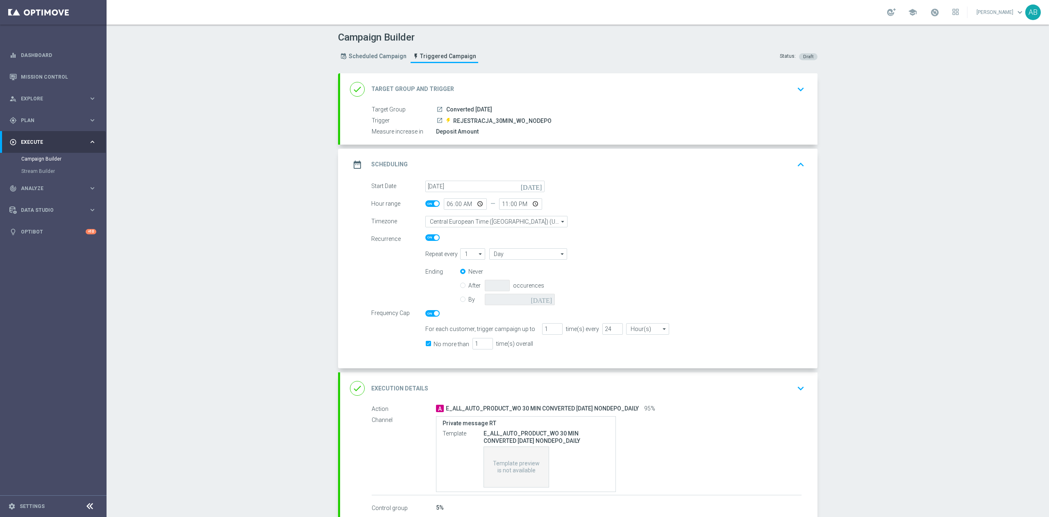
click at [785, 387] on div "done Execution Details keyboard_arrow_down" at bounding box center [579, 389] width 458 height 16
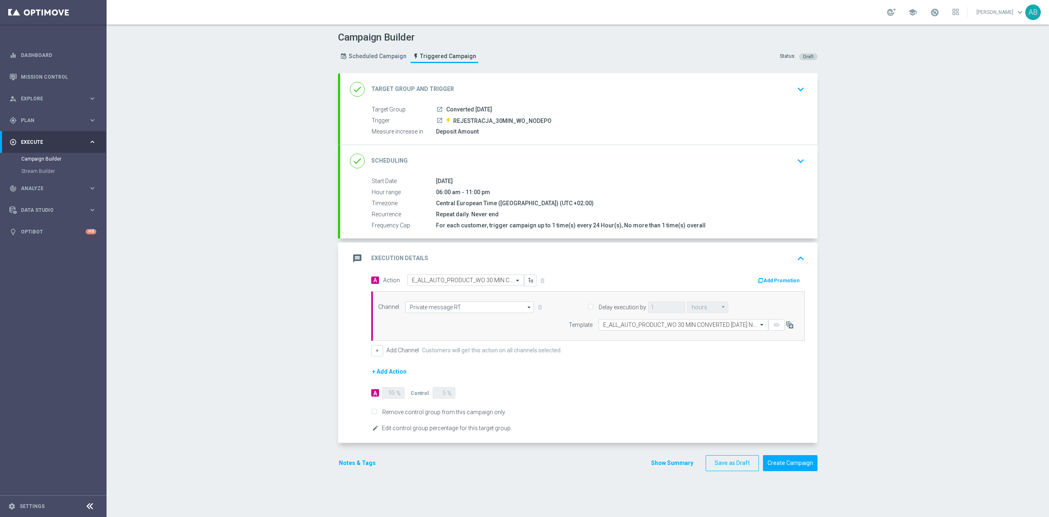
click at [866, 365] on div "Campaign Builder Scheduled Campaign Triggered Campaign Status: Draft done Targe…" at bounding box center [578, 271] width 942 height 492
click at [781, 468] on button "Create Campaign" at bounding box center [790, 463] width 54 height 16
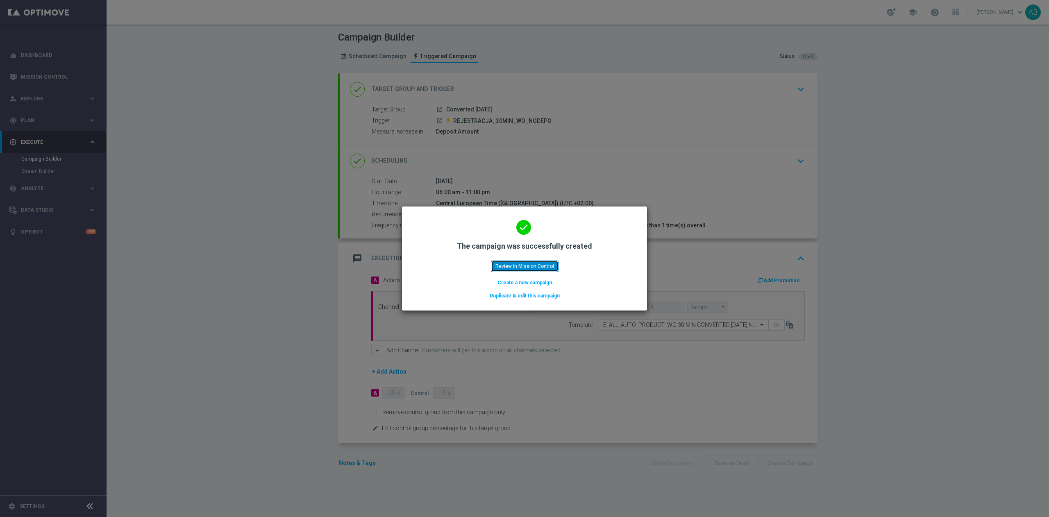
click at [518, 265] on button "Review in Mission Control" at bounding box center [525, 266] width 68 height 11
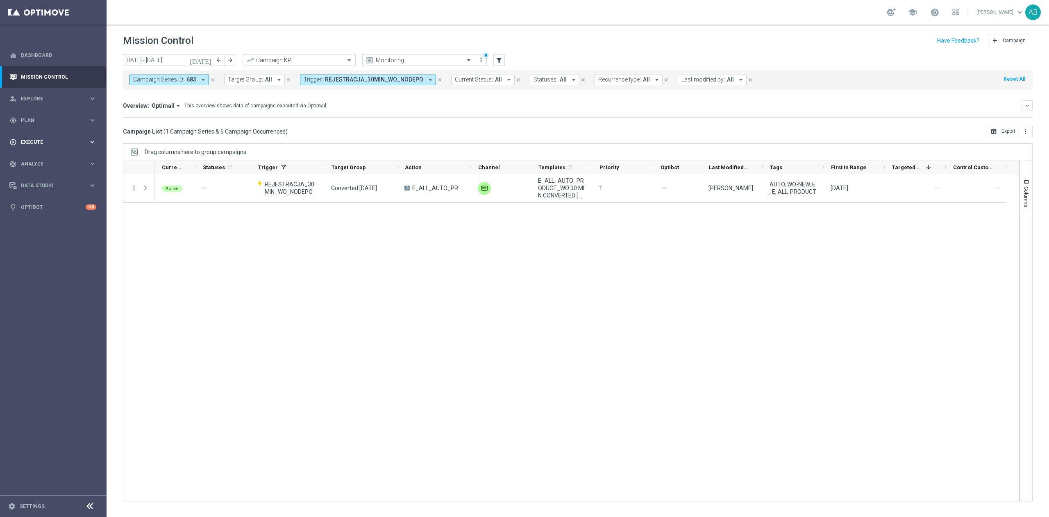
click at [63, 143] on span "Execute" at bounding box center [55, 142] width 68 height 5
click at [55, 159] on link "Campaign Builder" at bounding box center [53, 159] width 64 height 7
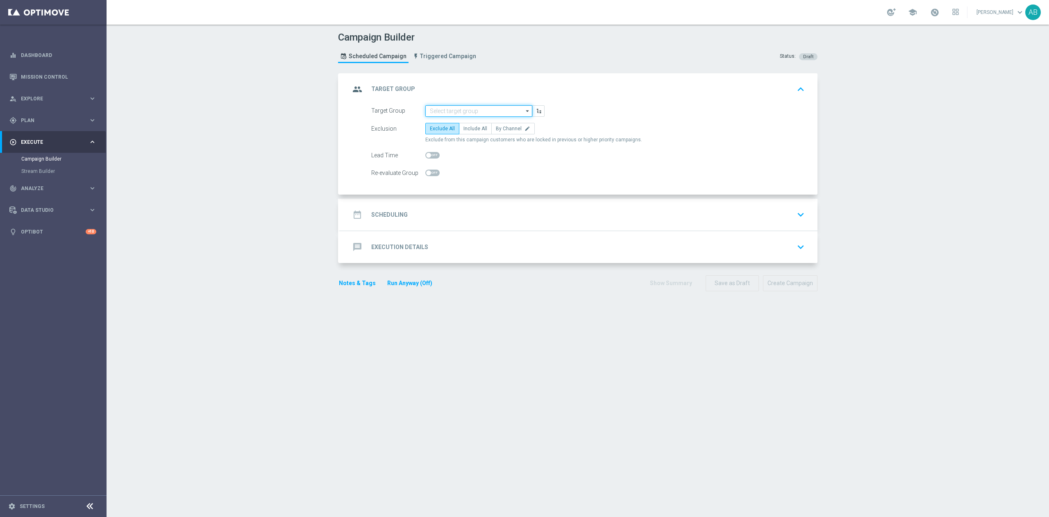
click at [476, 107] on input at bounding box center [478, 110] width 107 height 11
paste input "REJESTRACJA_90MIN_WO_NODEPO"
type input "REJESTRACJA_90MIN_WO_NODEPO"
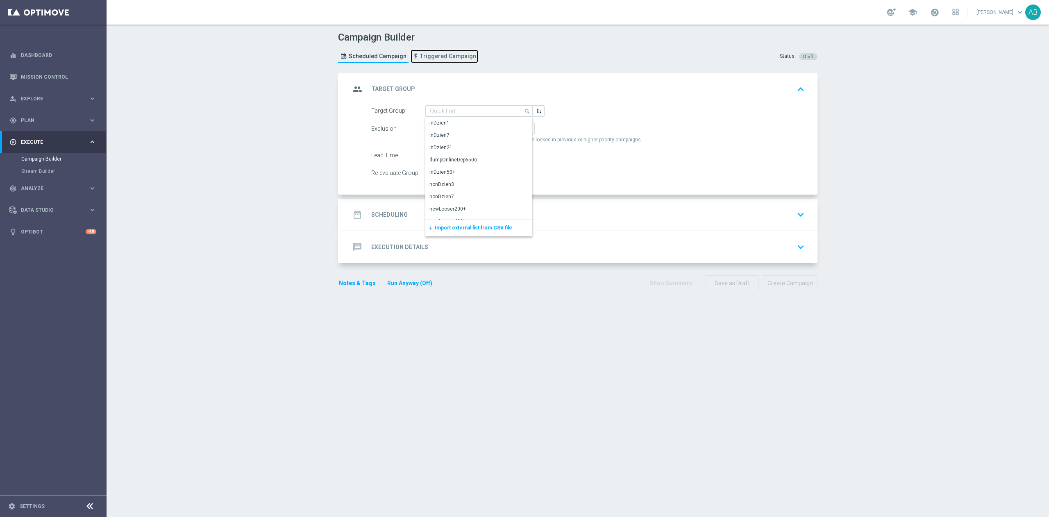
click at [447, 54] on span "Triggered Campaign" at bounding box center [448, 56] width 56 height 7
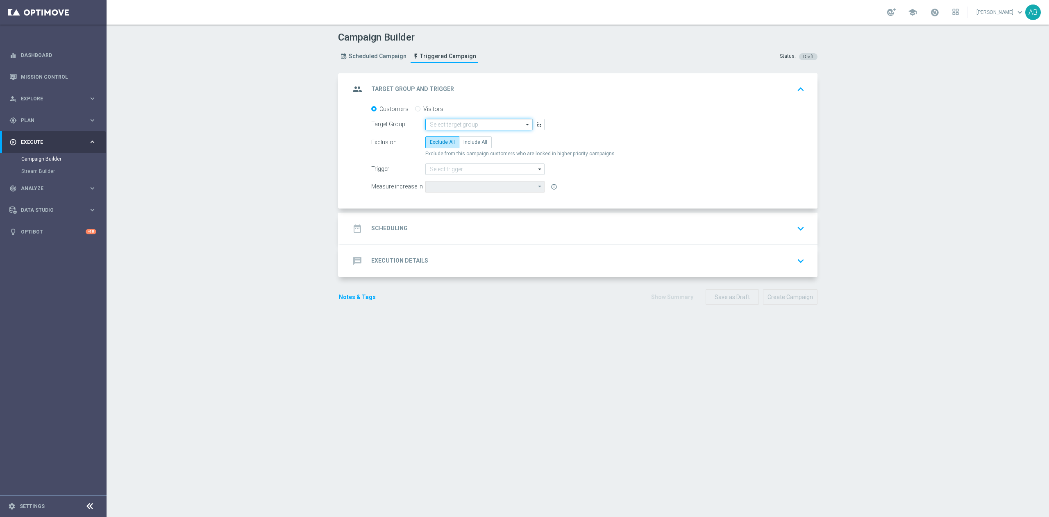
click at [480, 126] on input at bounding box center [478, 124] width 107 height 11
paste input "REJESTRACJA_90MIN_WO_NODEPO"
type input "REJESTRACJA_90MIN_WO_NODEPO"
click at [669, 105] on div "Customers Visitors" at bounding box center [587, 108] width 433 height 7
click at [515, 123] on input at bounding box center [478, 124] width 107 height 11
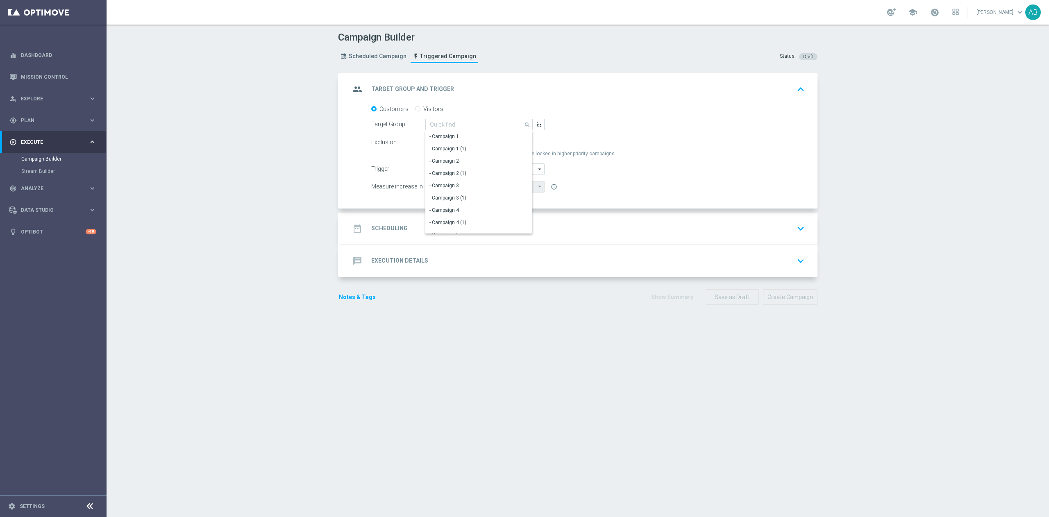
click at [423, 106] on label "Visitors" at bounding box center [433, 108] width 20 height 7
click at [416, 107] on input "Visitors" at bounding box center [417, 109] width 5 height 5
radio input "true"
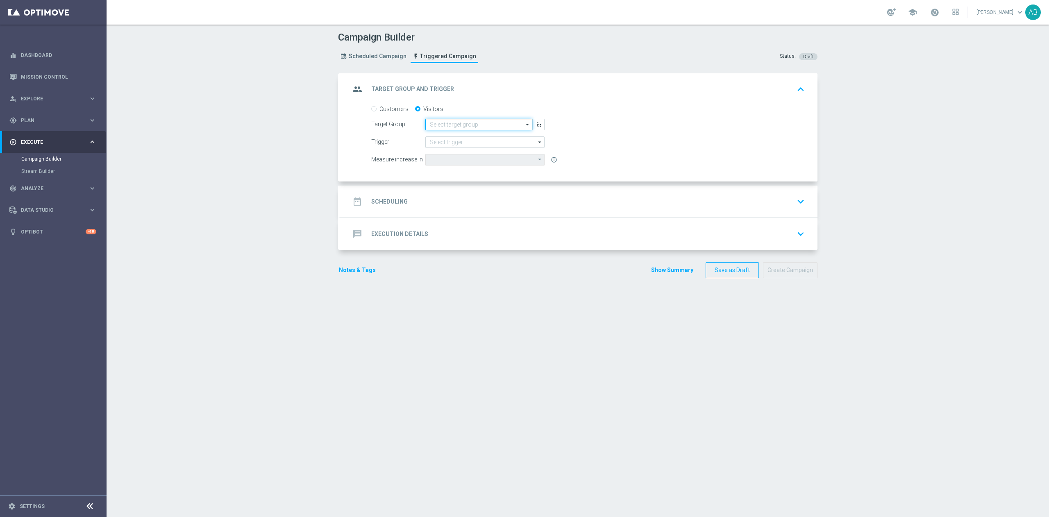
click at [490, 124] on input at bounding box center [478, 124] width 107 height 11
click at [478, 134] on div "Converted [DATE]" at bounding box center [478, 136] width 107 height 11
type input "Converted [DATE]"
type input "Deposit Amount"
click at [433, 142] on input at bounding box center [484, 141] width 119 height 11
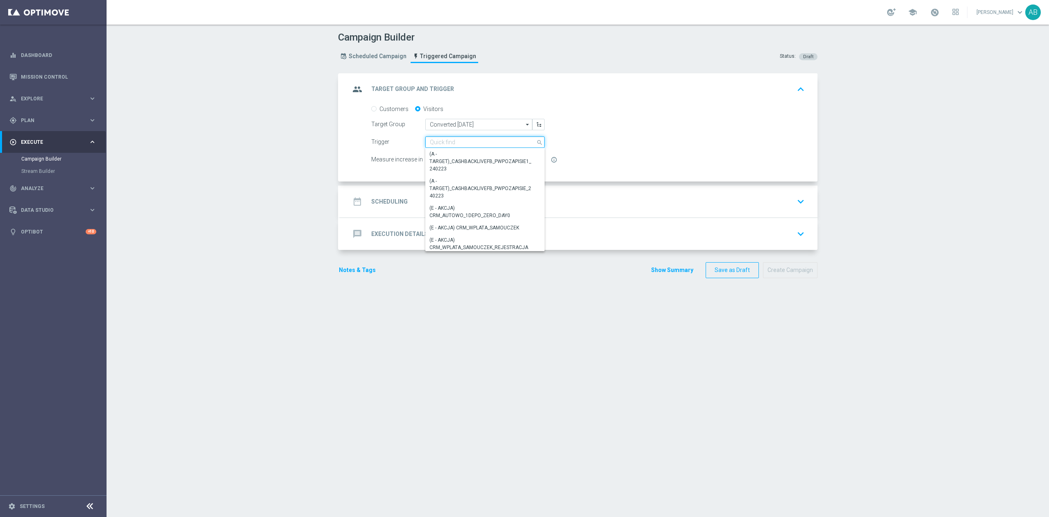
paste input "REJESTRACJA_90MIN_WO_NODEPO"
click at [433, 150] on div "REJESTRACJA_90MIN_WO_NODEPO" at bounding box center [485, 153] width 120 height 11
type input "REJESTRACJA_90MIN_WO_NODEPO"
click at [465, 211] on div "date_range Scheduling keyboard_arrow_down" at bounding box center [578, 202] width 477 height 32
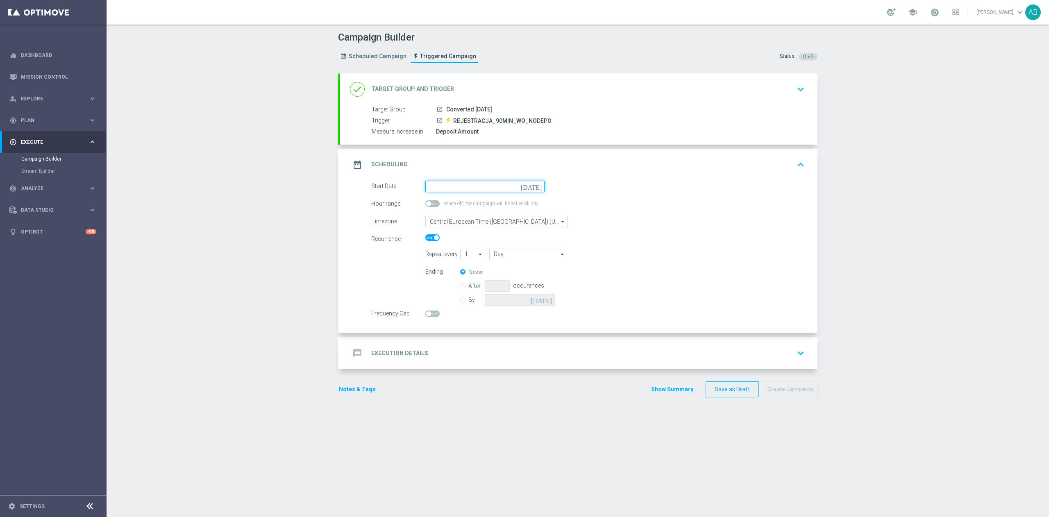
click at [438, 182] on input at bounding box center [484, 186] width 119 height 11
click at [453, 261] on span "16" at bounding box center [458, 258] width 13 height 13
type input "16 Sep 2025"
click at [429, 202] on span at bounding box center [432, 203] width 14 height 7
click at [429, 202] on input "checkbox" at bounding box center [432, 203] width 14 height 7
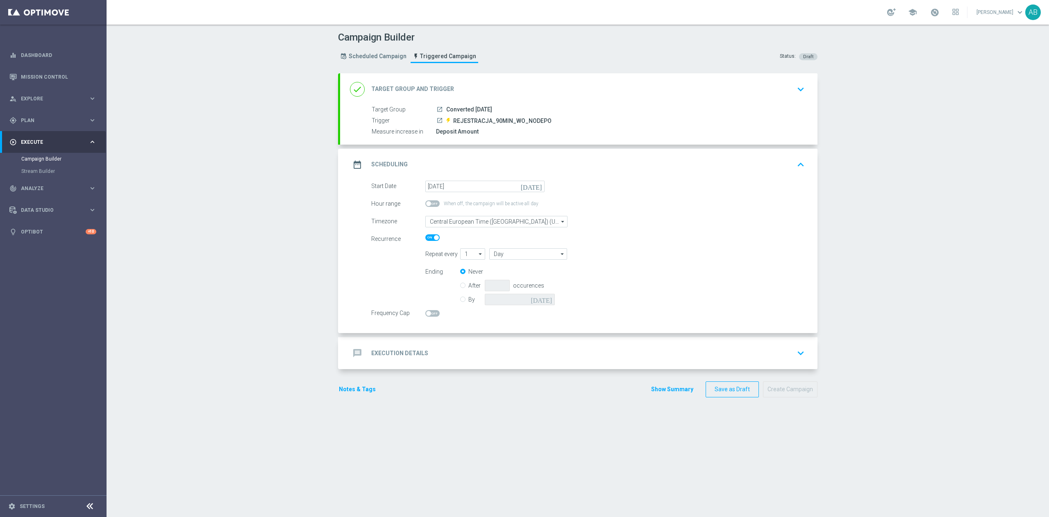
checkbox input "true"
click at [447, 202] on input "08:00" at bounding box center [465, 203] width 43 height 11
type input "06:00"
click at [499, 206] on input "20:00" at bounding box center [520, 203] width 43 height 11
type input "23:00"
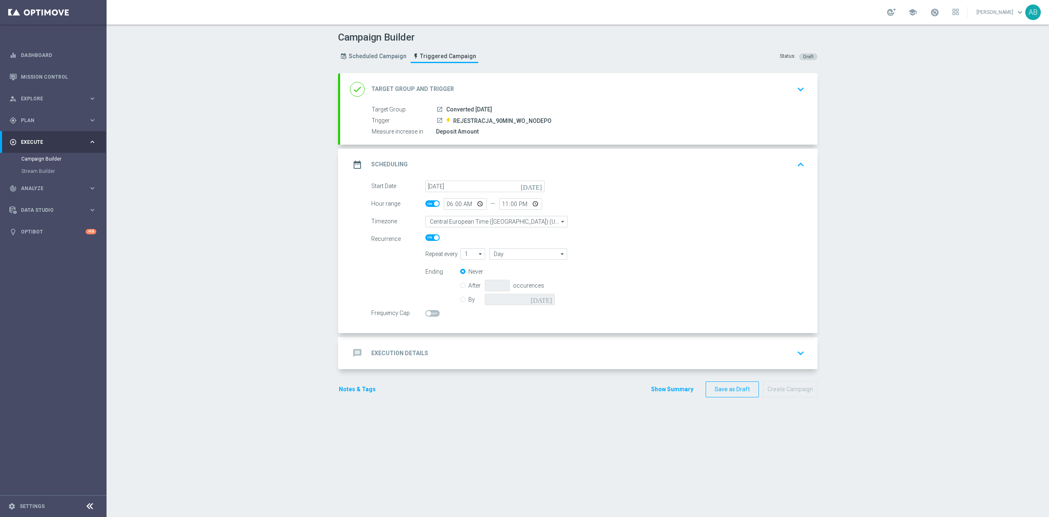
click at [426, 314] on span at bounding box center [428, 313] width 5 height 5
click at [425, 314] on input "checkbox" at bounding box center [432, 313] width 14 height 7
checkbox input "true"
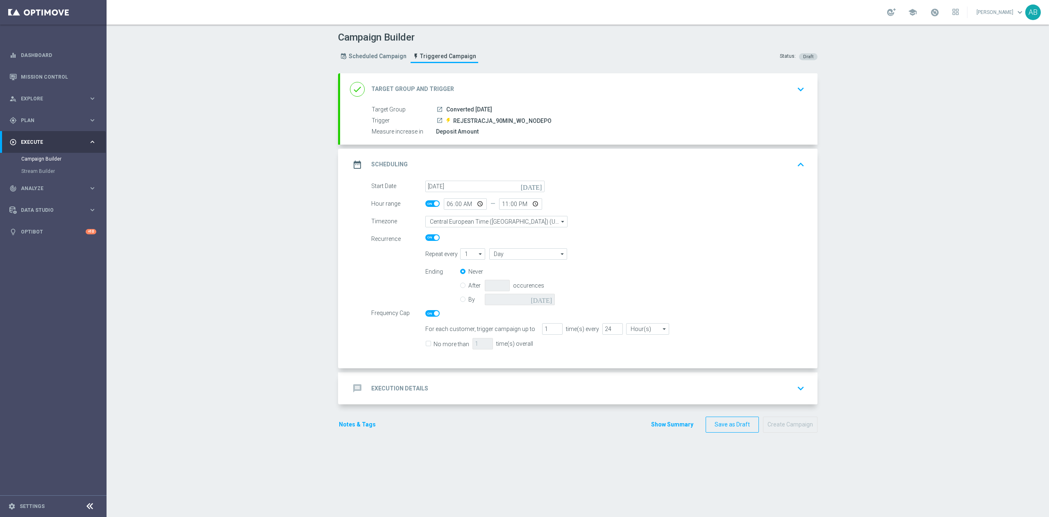
click at [425, 344] on input "No more than" at bounding box center [427, 344] width 5 height 5
checkbox input "false"
click at [436, 395] on div "message Execution Details keyboard_arrow_down" at bounding box center [579, 389] width 458 height 16
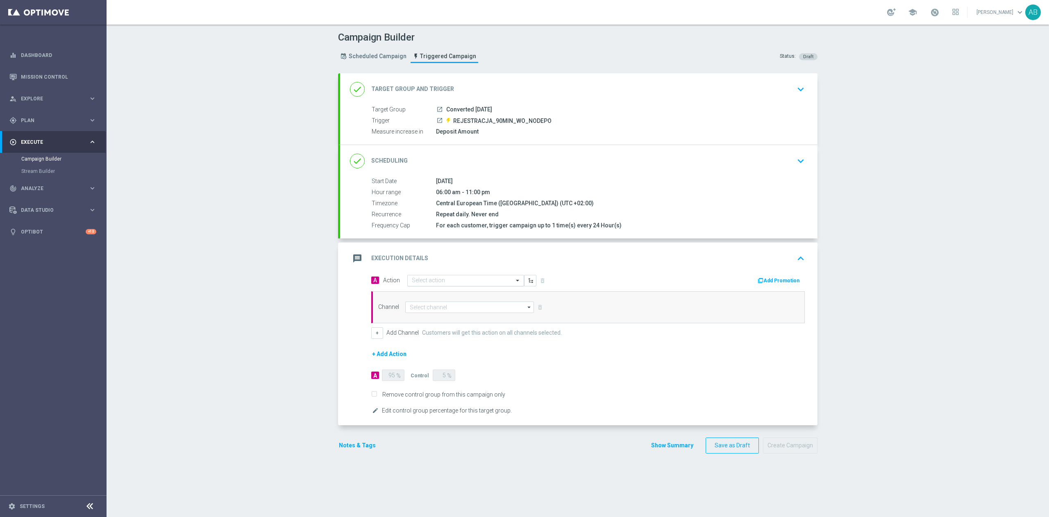
click at [423, 279] on input "text" at bounding box center [457, 280] width 91 height 7
paste input "E_ALL_AUTO_PRODUCT_WO 90 MIN CONVERTED [DATE] NONDEPO_DAILY"
click at [474, 290] on div "E_ALL_AUTO_PRODUCT_WO 90 MIN CONVERTED TODAY NONDEPO_DAILY edit" at bounding box center [466, 295] width 108 height 14
type input "E_ALL_AUTO_PRODUCT_WO 90 MIN CONVERTED [DATE] NONDEPO_DAILY"
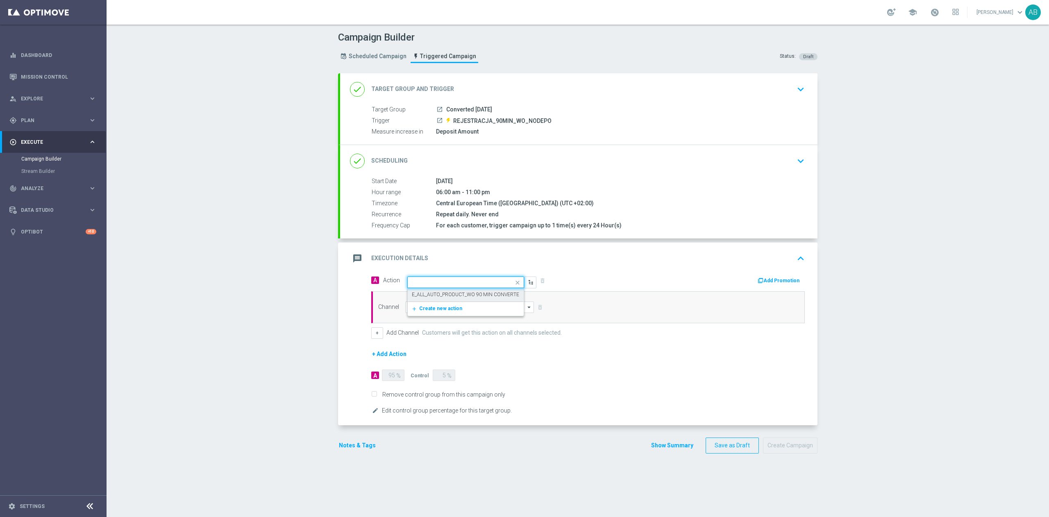
scroll to position [0, 0]
click at [456, 311] on input at bounding box center [469, 307] width 129 height 11
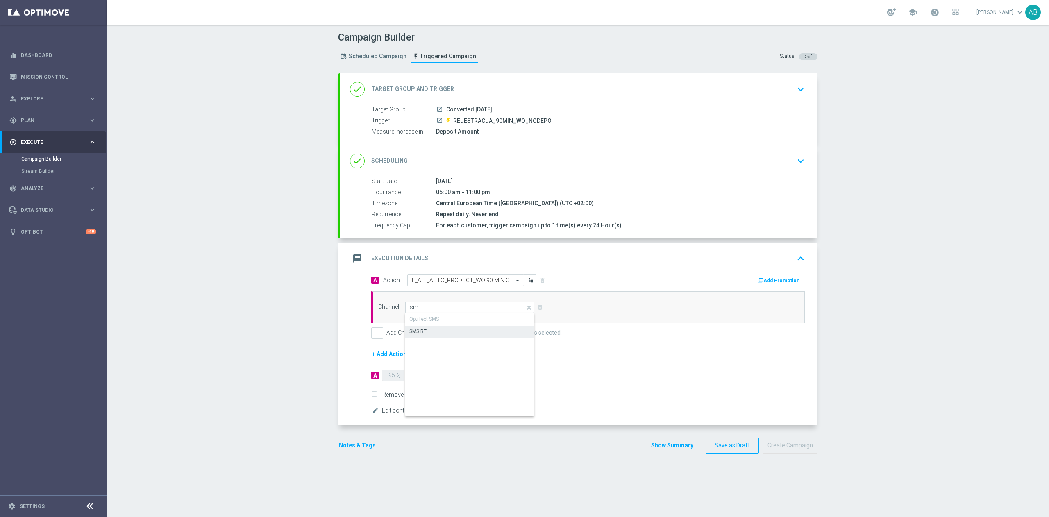
click at [449, 331] on div "SMS RT" at bounding box center [469, 331] width 129 height 11
type input "SMS RT"
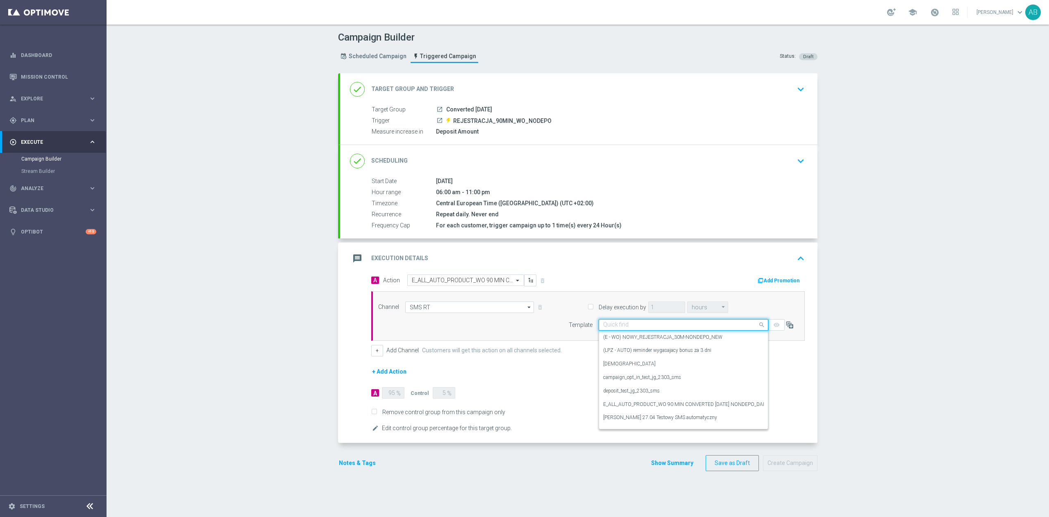
click at [643, 324] on input "text" at bounding box center [675, 325] width 144 height 7
paste input "E_ALL_AUTO_PRODUCT_WO 90 MIN CONVERTED [DATE] NONDEPO_DAILY"
type input "E_ALL_AUTO_PRODUCT_WO 90 MIN CONVERTED [DATE] NONDEPO_DAILY"
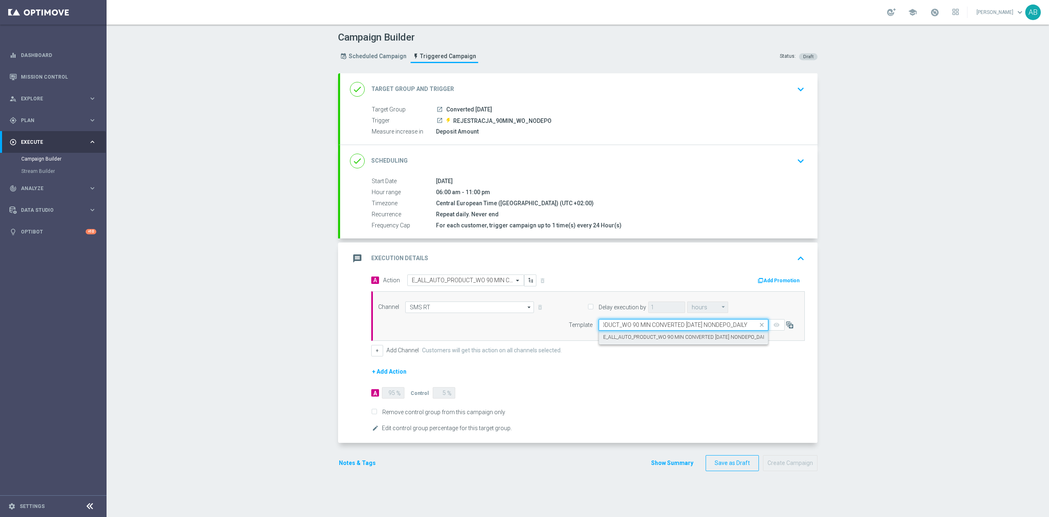
click at [639, 332] on div "E_ALL_AUTO_PRODUCT_WO 90 MIN CONVERTED [DATE] NONDEPO_DAILY" at bounding box center [683, 338] width 161 height 14
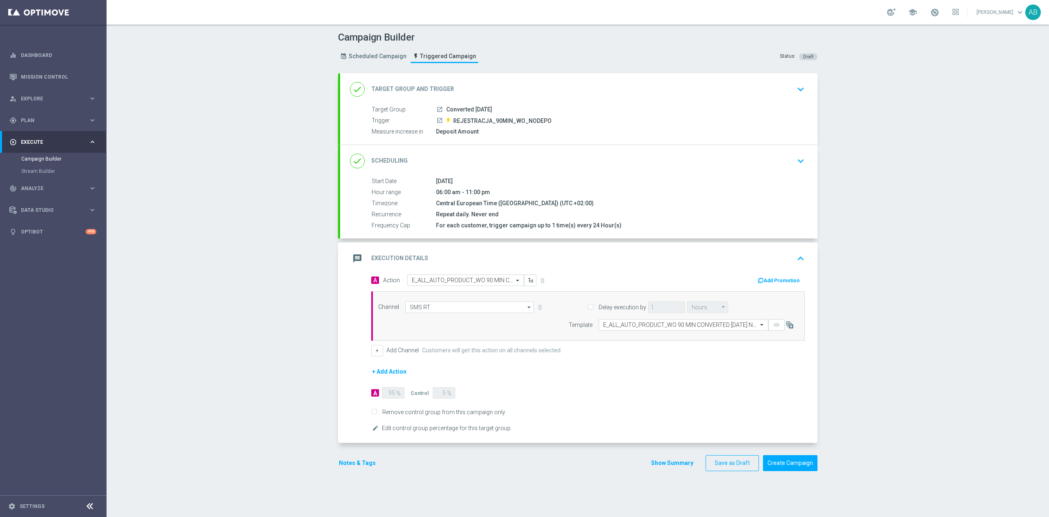
click at [348, 471] on div "Notes & Tags" at bounding box center [357, 463] width 39 height 16
click at [349, 465] on button "Notes & Tags" at bounding box center [357, 463] width 39 height 10
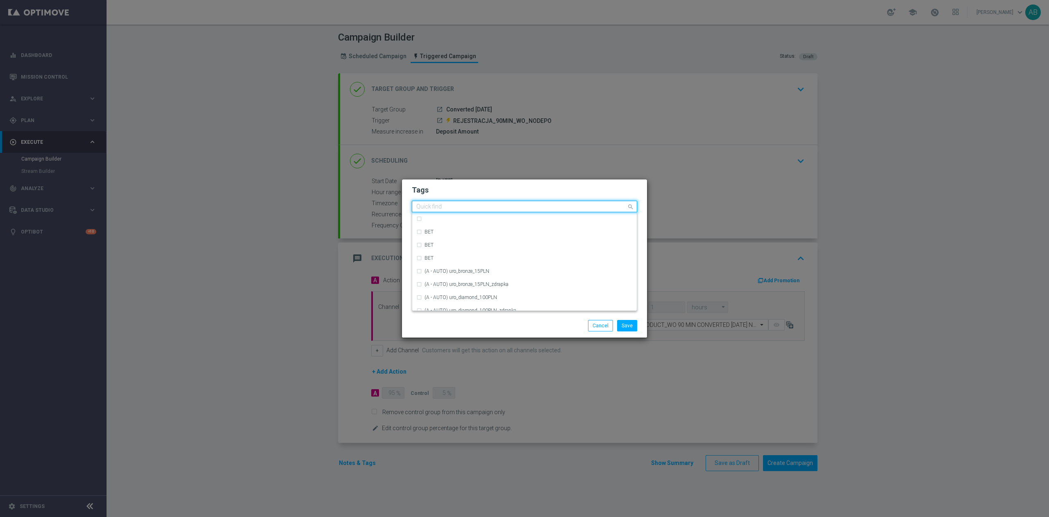
click at [512, 206] on input "text" at bounding box center [521, 207] width 210 height 7
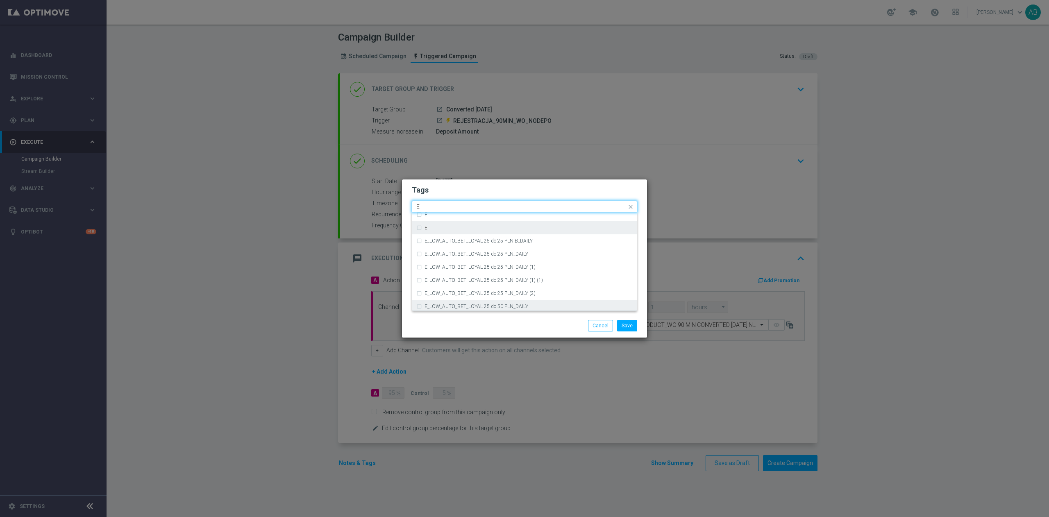
scroll to position [1147, 0]
click at [454, 249] on div "E" at bounding box center [528, 251] width 208 height 5
type input "E"
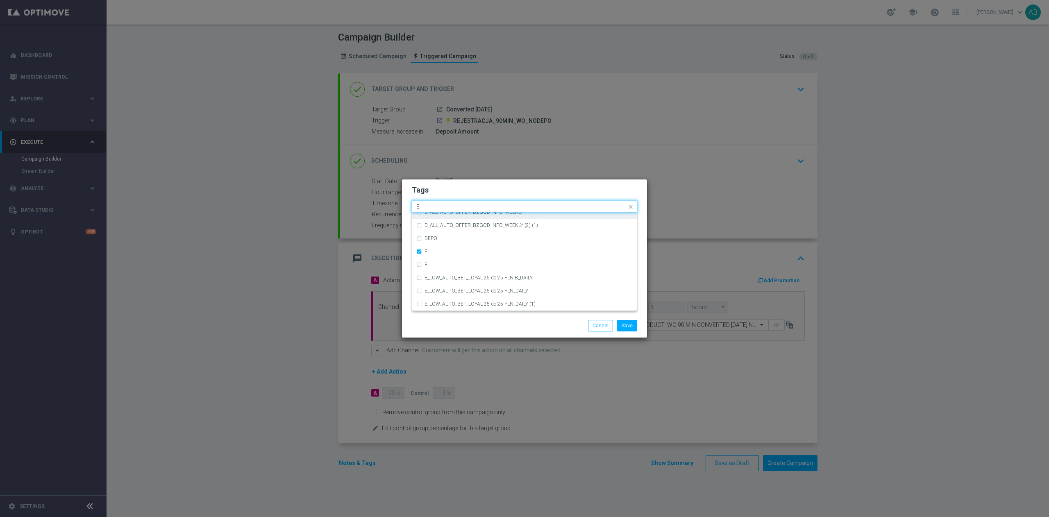
click at [442, 205] on input "E" at bounding box center [521, 207] width 210 height 7
click at [446, 214] on div "ALL" at bounding box center [524, 218] width 216 height 13
click at [449, 206] on input "ALL" at bounding box center [521, 207] width 210 height 7
type input "A"
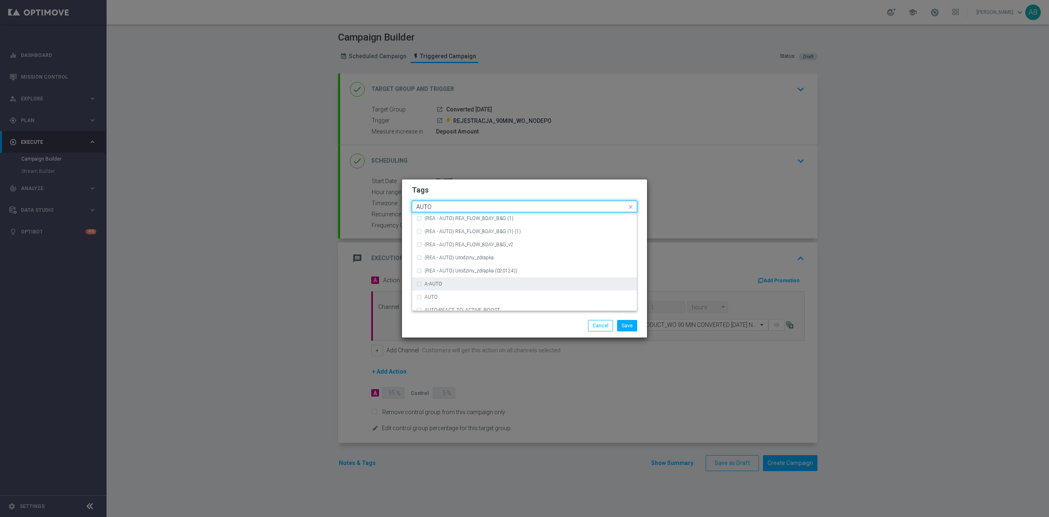
scroll to position [957, 0]
click at [464, 270] on div "AUTO" at bounding box center [528, 271] width 208 height 5
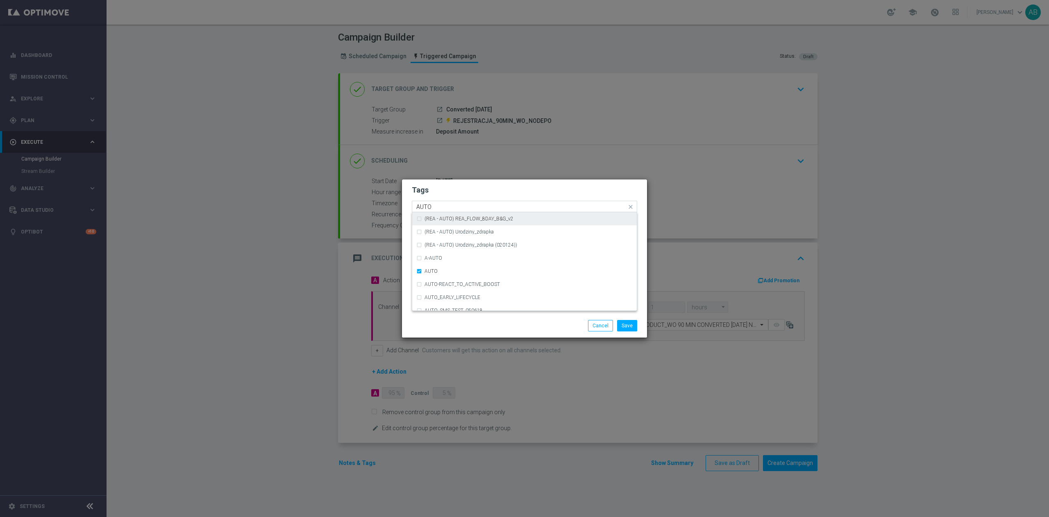
click at [453, 205] on input "AUTO" at bounding box center [521, 207] width 210 height 7
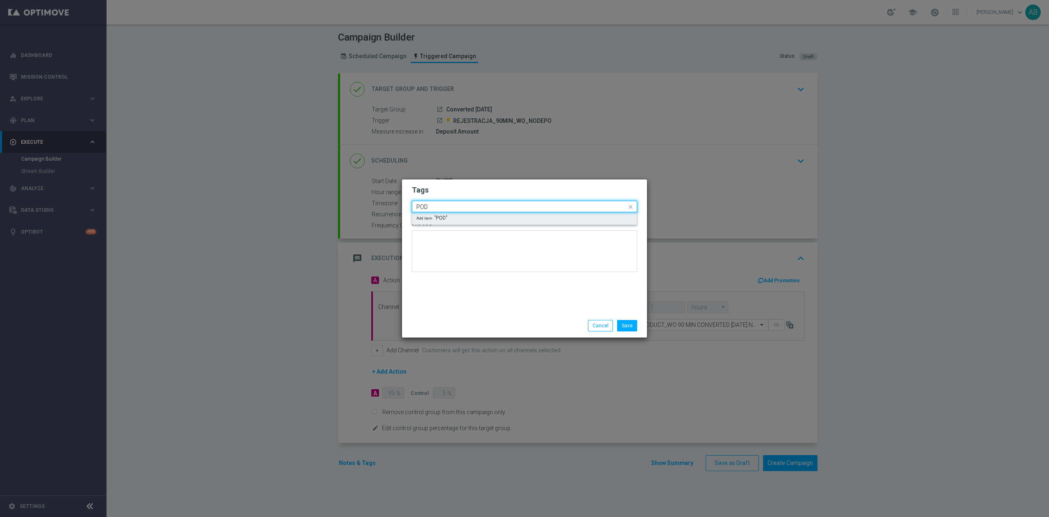
scroll to position [0, 0]
click at [453, 234] on div "PRODUCT" at bounding box center [528, 233] width 208 height 5
click at [456, 209] on input "PRODUC" at bounding box center [521, 207] width 210 height 7
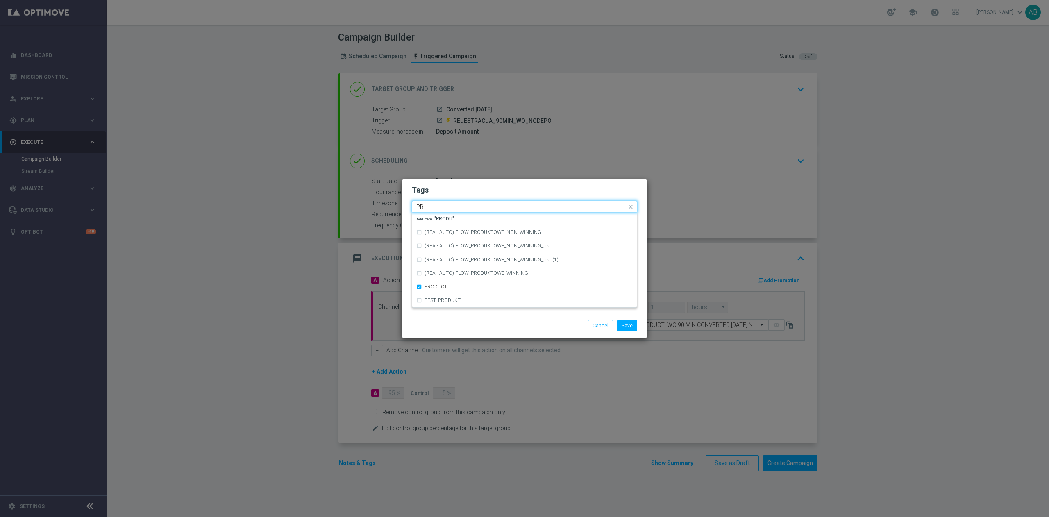
type input "P"
click at [458, 290] on div "WO-NEW" at bounding box center [528, 290] width 208 height 5
type input "WO"
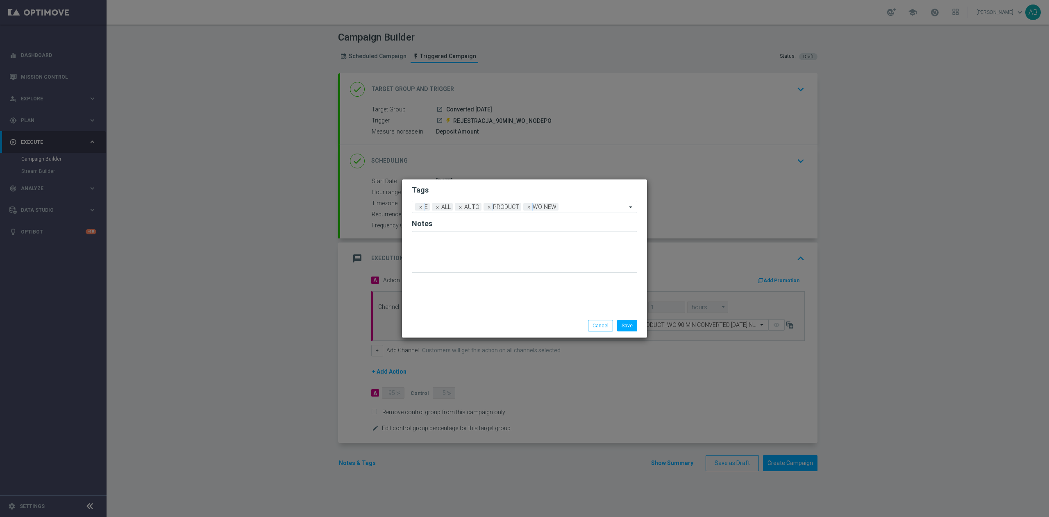
click at [486, 183] on form "Tags Add a new tag × E × ALL × AUTO × PRODUCT × WO-NEW Notes" at bounding box center [524, 231] width 225 height 96
click at [627, 324] on button "Save" at bounding box center [627, 325] width 20 height 11
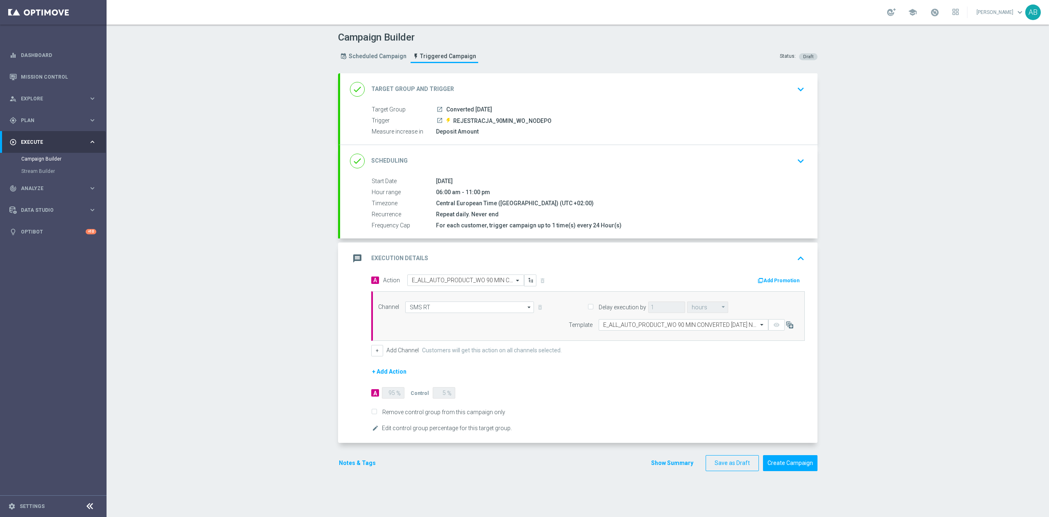
click at [343, 465] on button "Notes & Tags" at bounding box center [357, 463] width 39 height 10
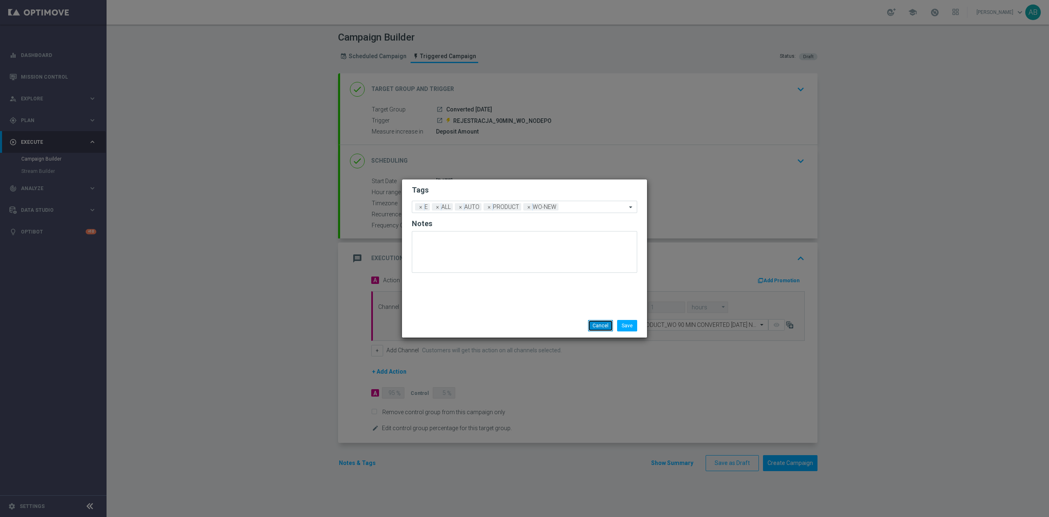
click at [598, 322] on button "Cancel" at bounding box center [600, 325] width 25 height 11
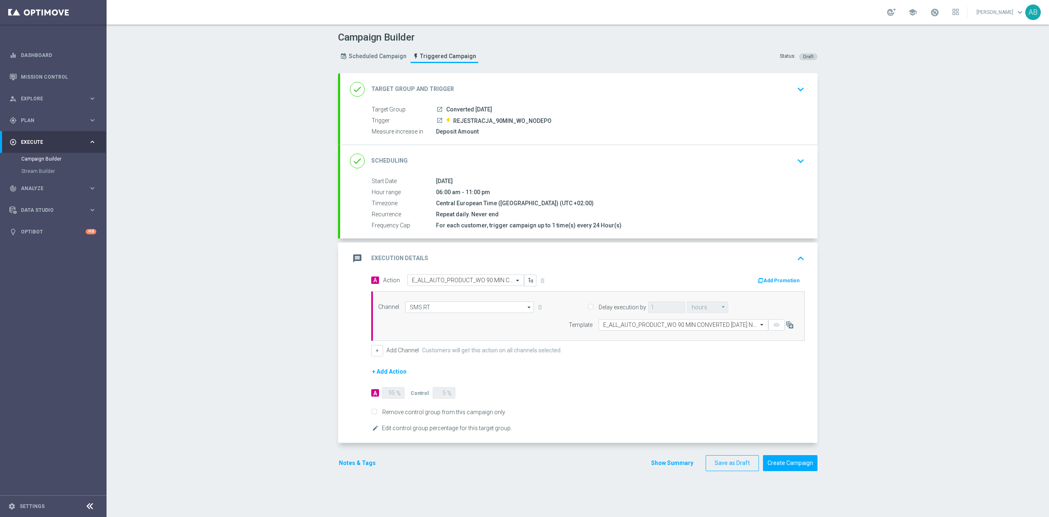
click at [968, 329] on div "Campaign Builder Scheduled Campaign Triggered Campaign Status: Draft done Targe…" at bounding box center [578, 271] width 942 height 492
click at [921, 257] on div "Campaign Builder Scheduled Campaign Triggered Campaign Status: Draft done Targe…" at bounding box center [578, 271] width 942 height 492
click at [968, 228] on div "Campaign Builder Scheduled Campaign Triggered Campaign Status: Draft done Targe…" at bounding box center [578, 271] width 942 height 492
click at [779, 156] on div "done Scheduling keyboard_arrow_down" at bounding box center [579, 161] width 458 height 16
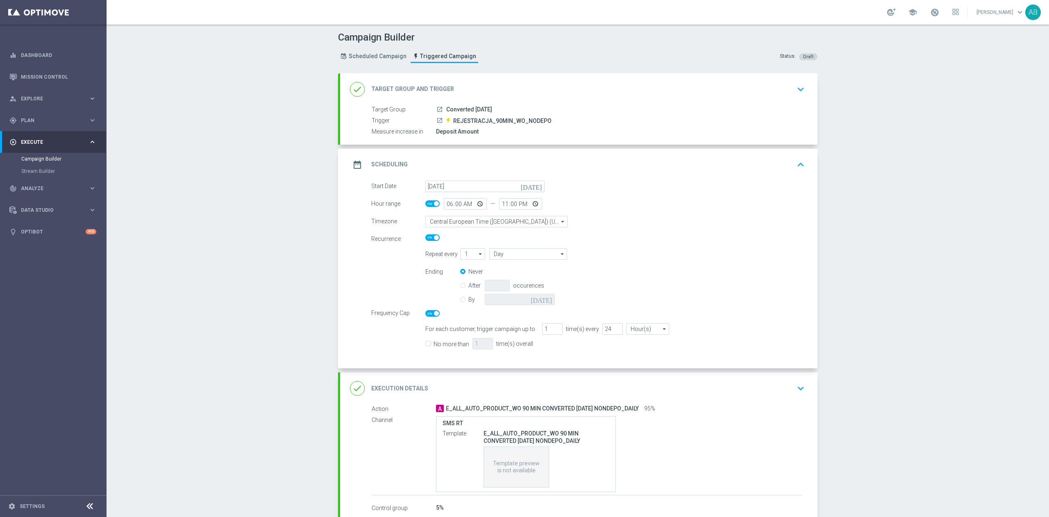
click at [425, 344] on input "No more than" at bounding box center [427, 344] width 5 height 5
checkbox input "true"
drag, startPoint x: 801, startPoint y: 392, endPoint x: 817, endPoint y: 361, distance: 34.5
click at [801, 391] on button "keyboard_arrow_down" at bounding box center [801, 389] width 14 height 16
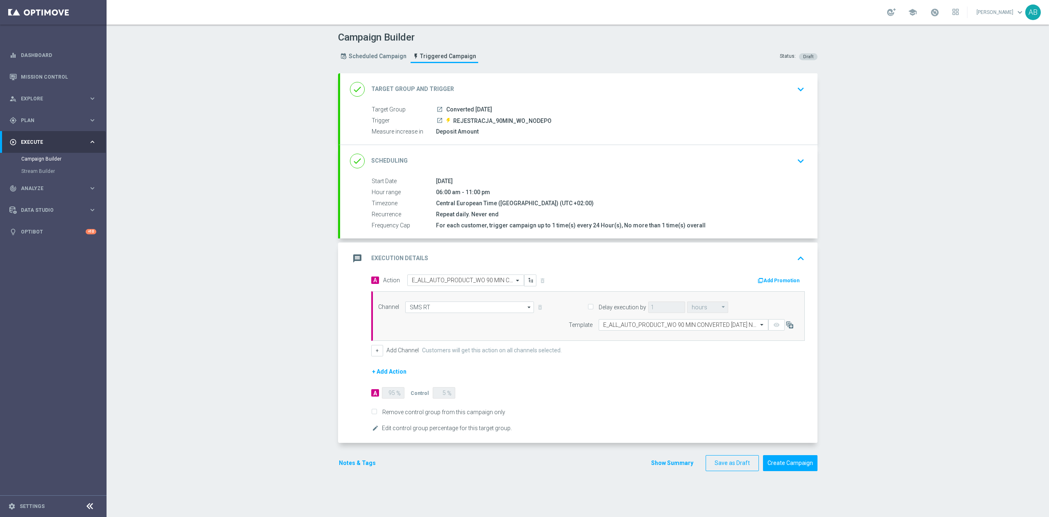
click at [868, 200] on div "Campaign Builder Scheduled Campaign Triggered Campaign Status: Draft done Targe…" at bounding box center [578, 271] width 942 height 492
click at [351, 468] on button "Notes & Tags" at bounding box center [357, 463] width 39 height 10
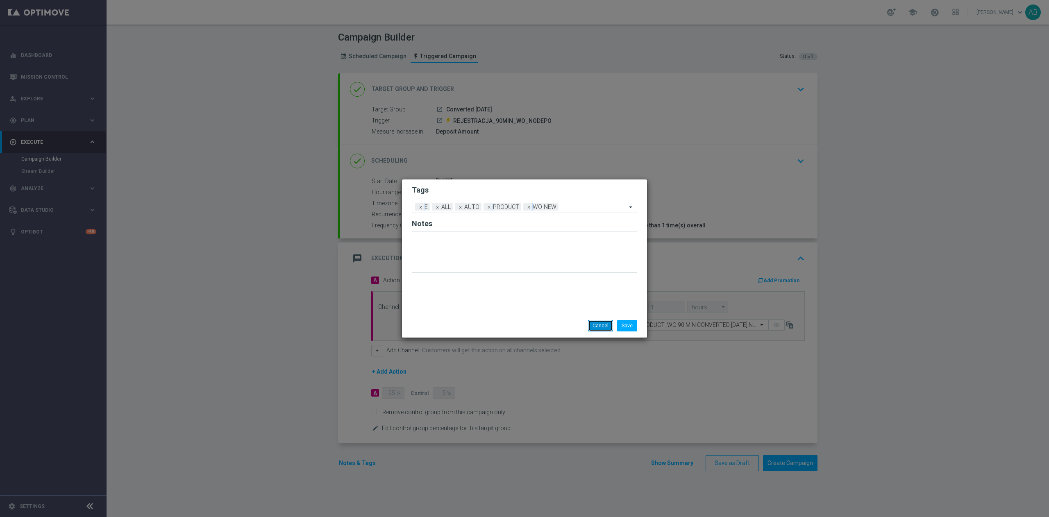
click at [597, 324] on button "Cancel" at bounding box center [600, 325] width 25 height 11
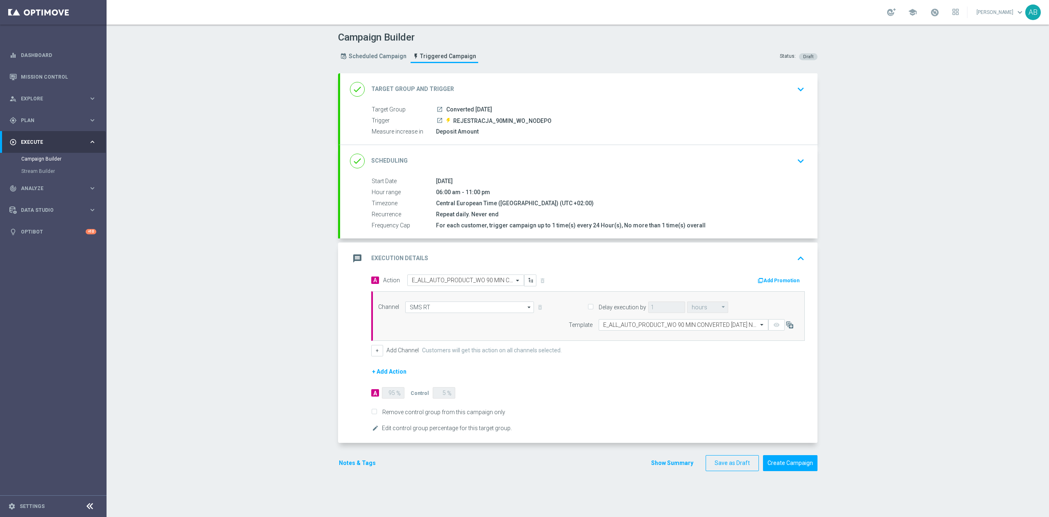
click at [603, 324] on input "text" at bounding box center [675, 325] width 144 height 7
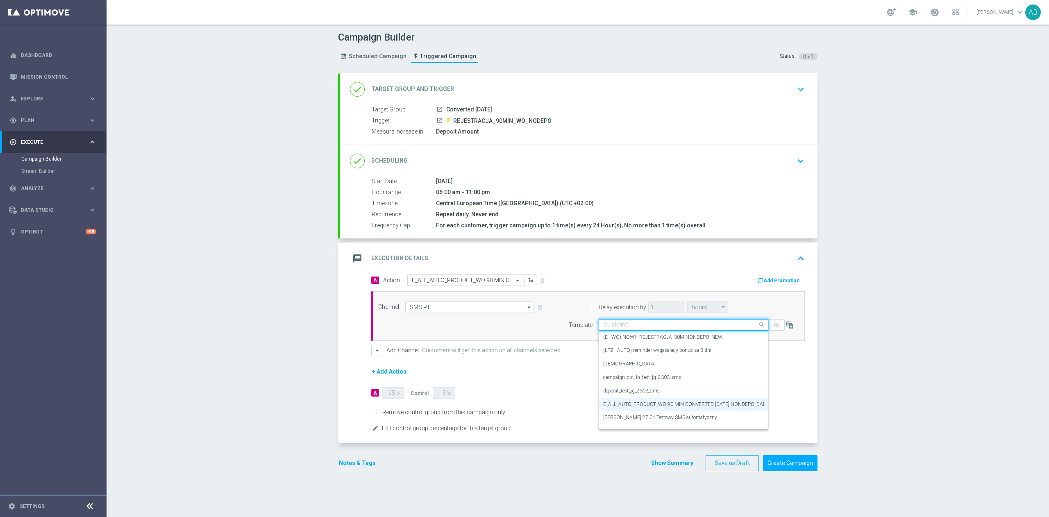
click at [530, 352] on label "Customers will get this action on all channels selected." at bounding box center [492, 350] width 140 height 7
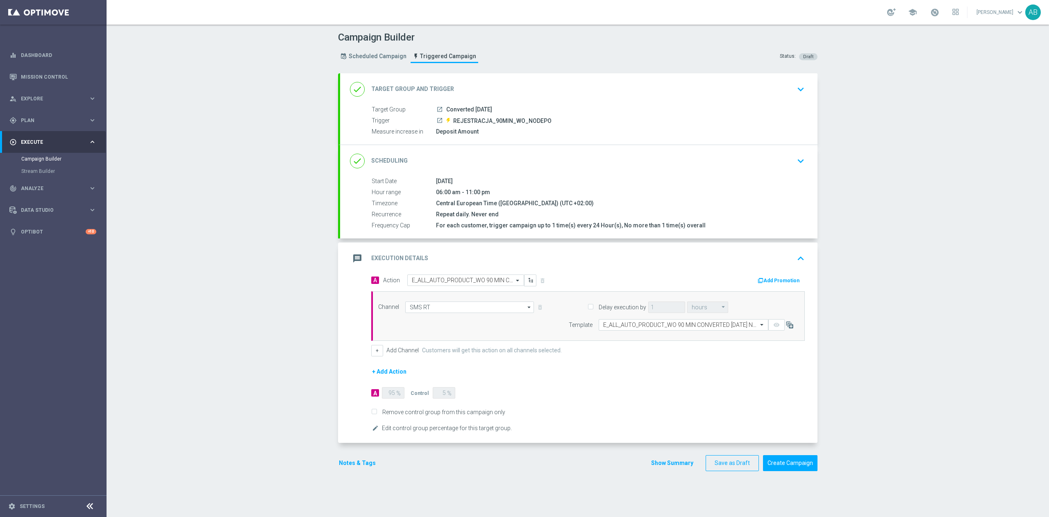
click at [352, 468] on button "Notes & Tags" at bounding box center [357, 463] width 39 height 10
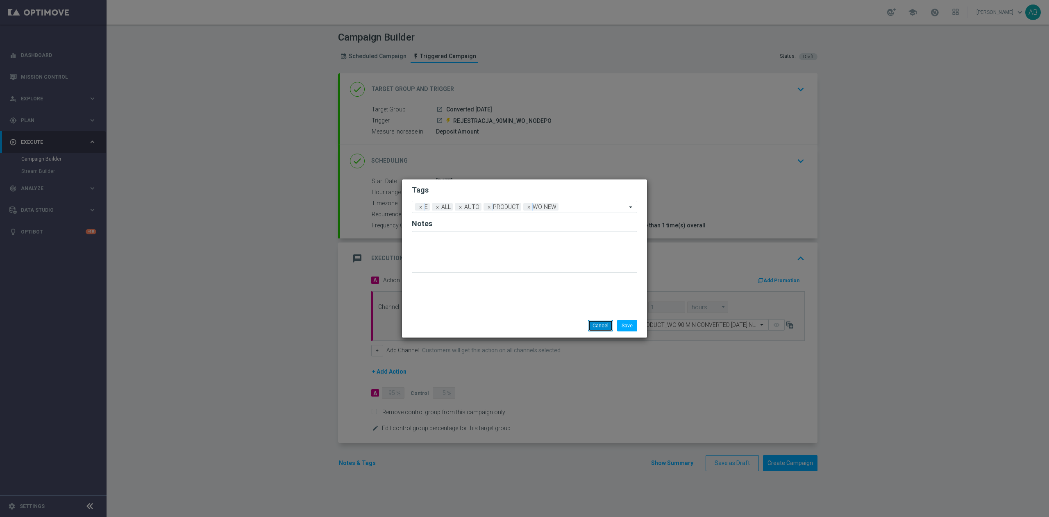
click at [600, 329] on button "Cancel" at bounding box center [600, 325] width 25 height 11
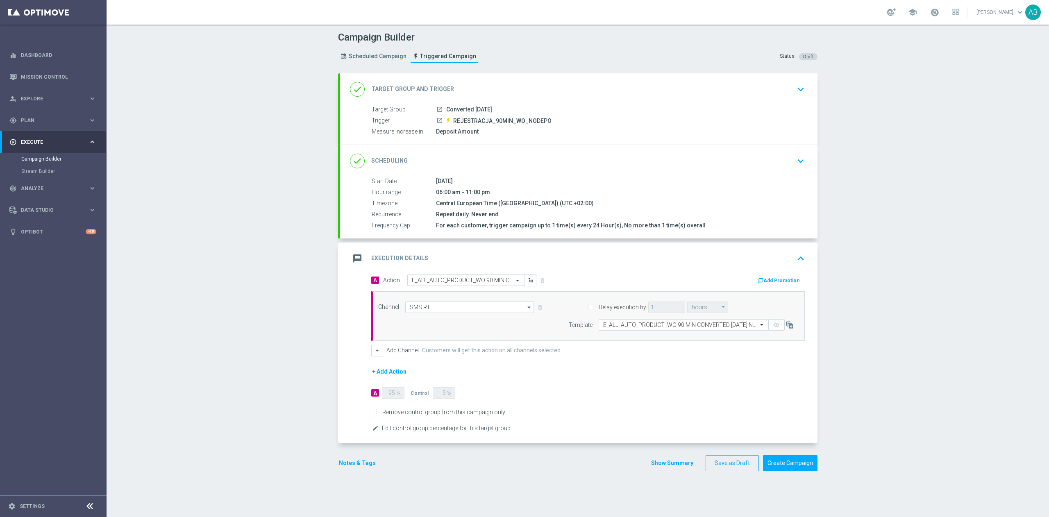
click at [946, 263] on div "Campaign Builder Scheduled Campaign Triggered Campaign Status: Draft done Targe…" at bounding box center [578, 271] width 942 height 492
click at [794, 468] on button "Create Campaign" at bounding box center [790, 463] width 54 height 16
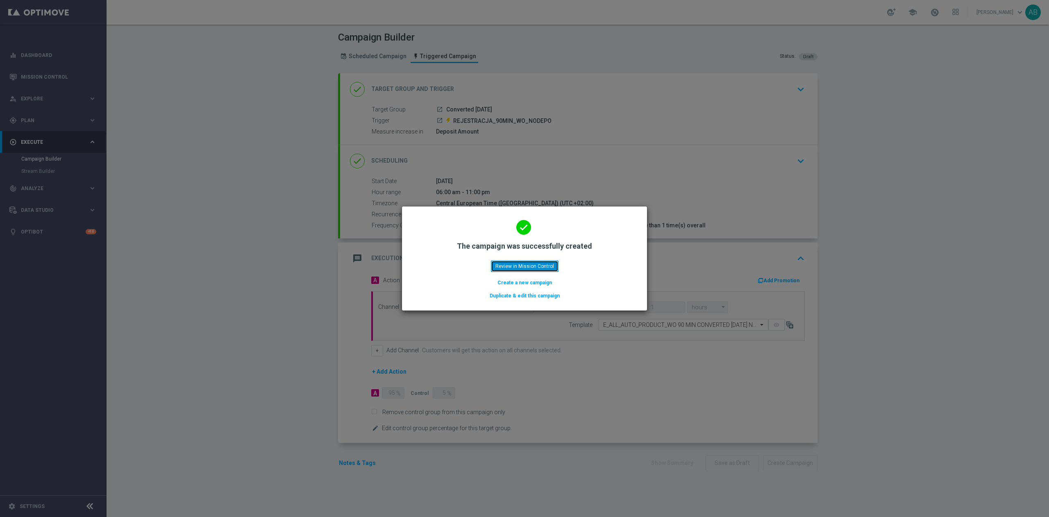
click at [495, 263] on button "Review in Mission Control" at bounding box center [525, 266] width 68 height 11
